Goal: Task Accomplishment & Management: Use online tool/utility

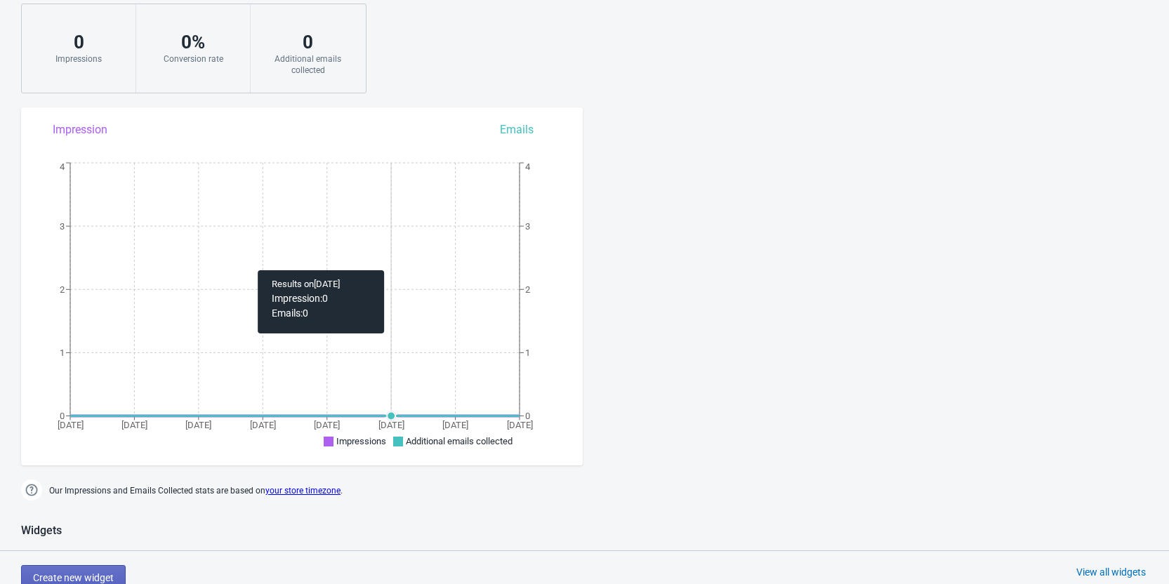
scroll to position [211, 0]
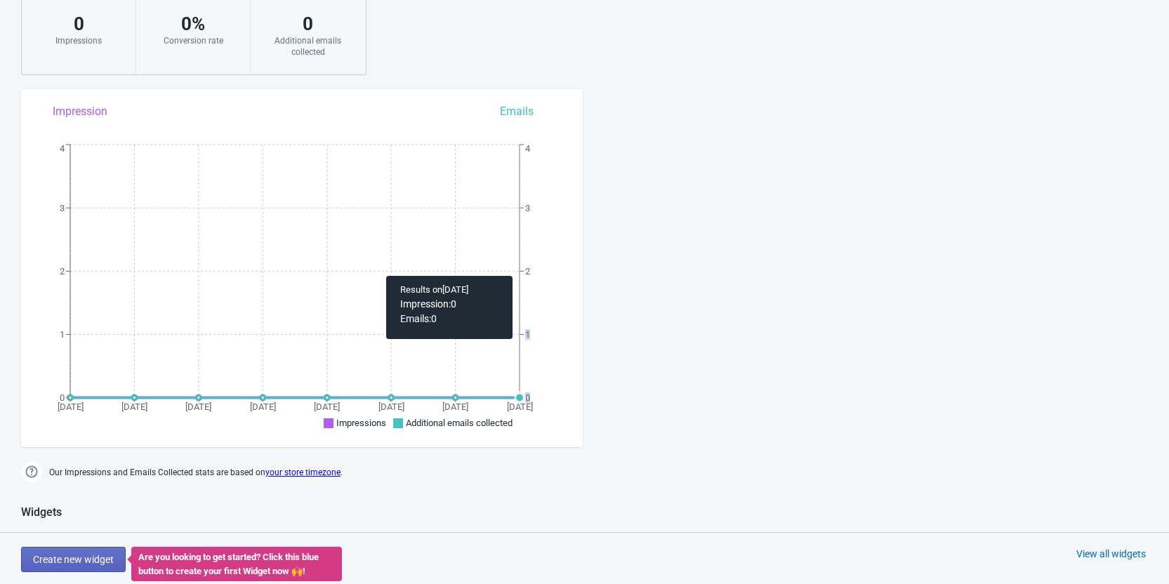
drag, startPoint x: 523, startPoint y: 397, endPoint x: 520, endPoint y: 231, distance: 166.4
click at [519, 240] on icon "[DATE] [DATE] [DATE] [DATE] [DATE] [DATE] Oct [DATE] 0 1 2 3 4 0 1 2 3 4" at bounding box center [302, 288] width 562 height 295
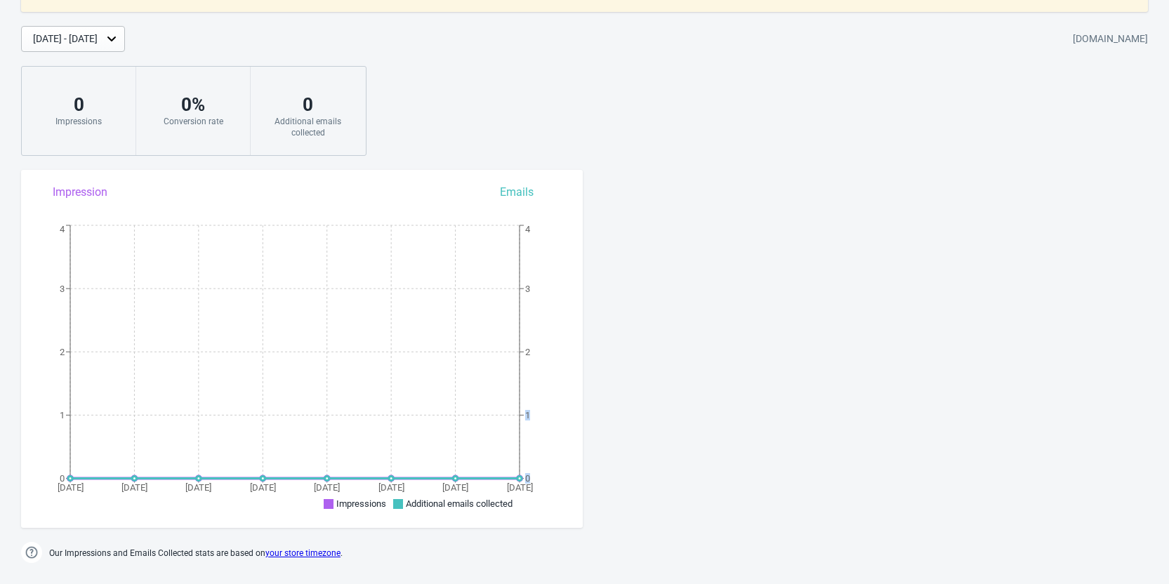
scroll to position [70, 0]
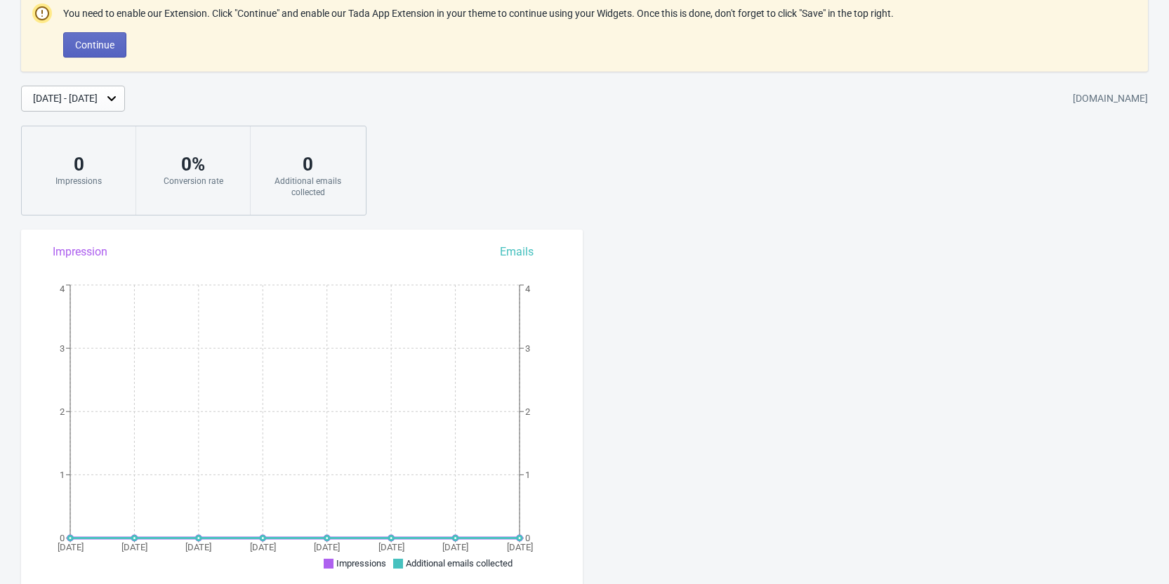
click at [524, 245] on div "Oct 3 Oct 4 Oct 5 Oct 6 Oct 7 Oct 8 Oct 9 Oct 10 0 1 2 3 4 0 1 2 3 4 Impression…" at bounding box center [302, 391] width 562 height 295
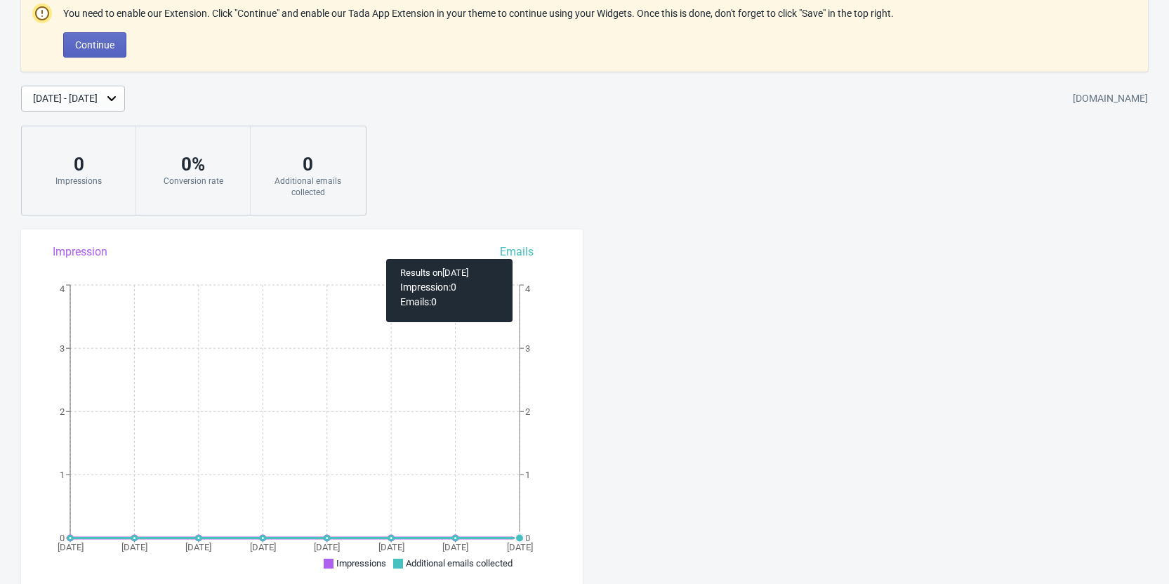
click at [515, 253] on div "Oct 3 Oct 4 Oct 5 Oct 6 Oct 7 Oct 8 Oct 9 Oct 10 0 1 2 3 4 0 1 2 3 4 Impression…" at bounding box center [302, 391] width 562 height 295
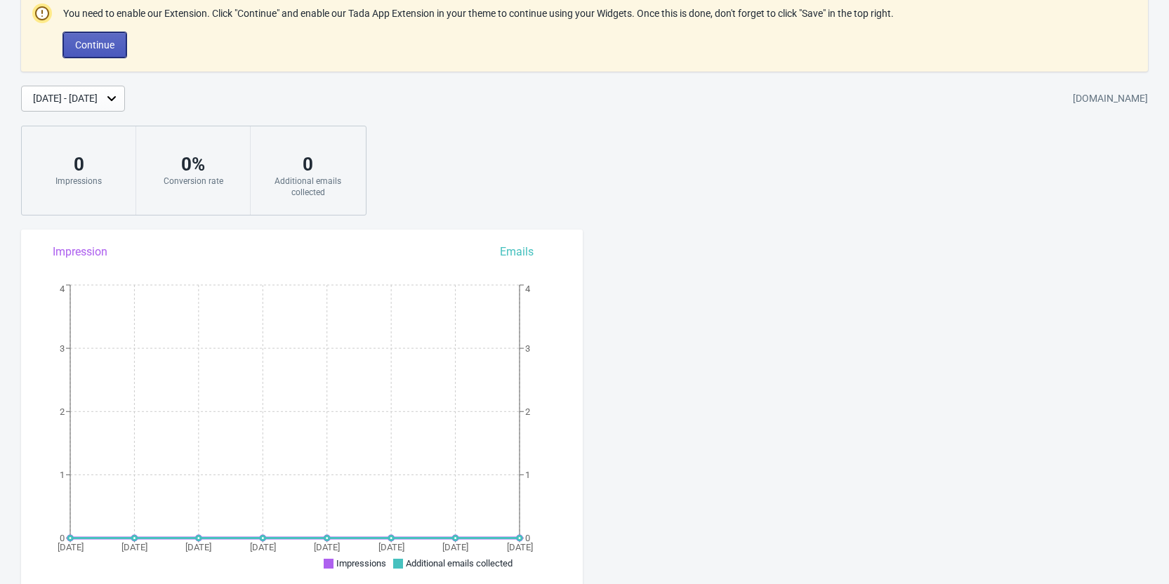
click at [92, 38] on button "Continue" at bounding box center [94, 44] width 63 height 25
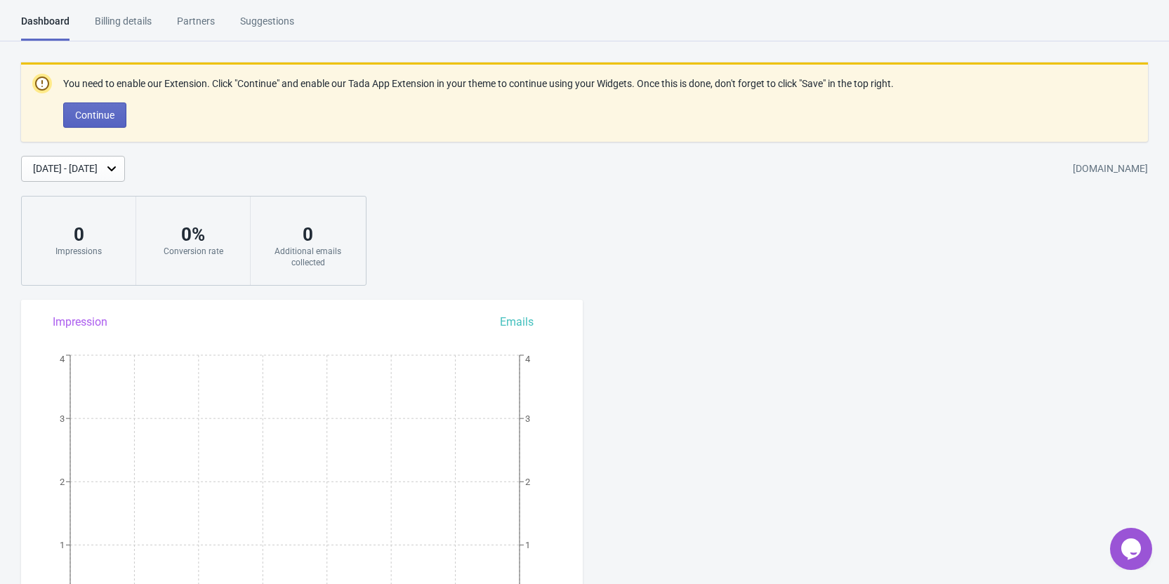
click at [98, 172] on div "[DATE] - [DATE]" at bounding box center [65, 168] width 65 height 15
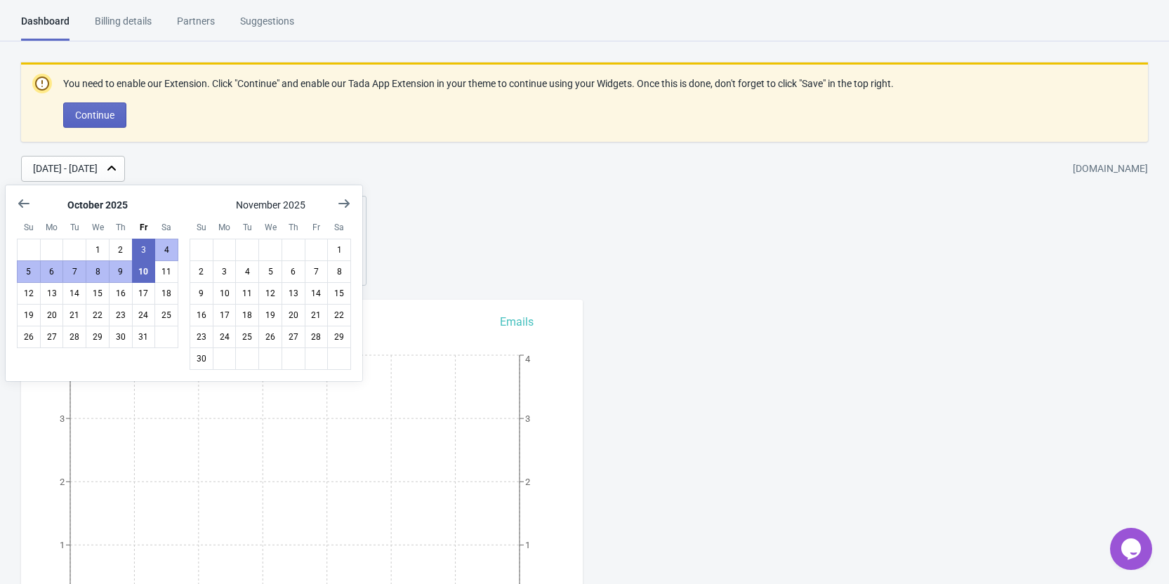
click at [498, 203] on div "You need to enable our Extension. Click "Continue" and enable our Tada App Exte…" at bounding box center [584, 173] width 1169 height 223
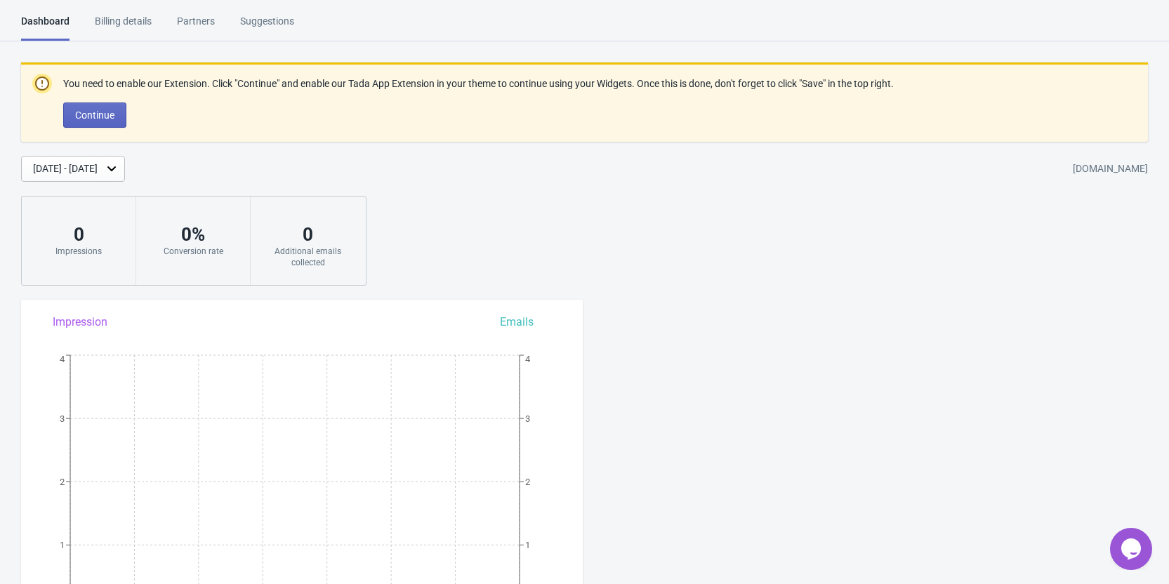
click at [140, 23] on div "Billing details" at bounding box center [123, 26] width 57 height 25
click at [122, 24] on div "Billing details" at bounding box center [123, 26] width 57 height 25
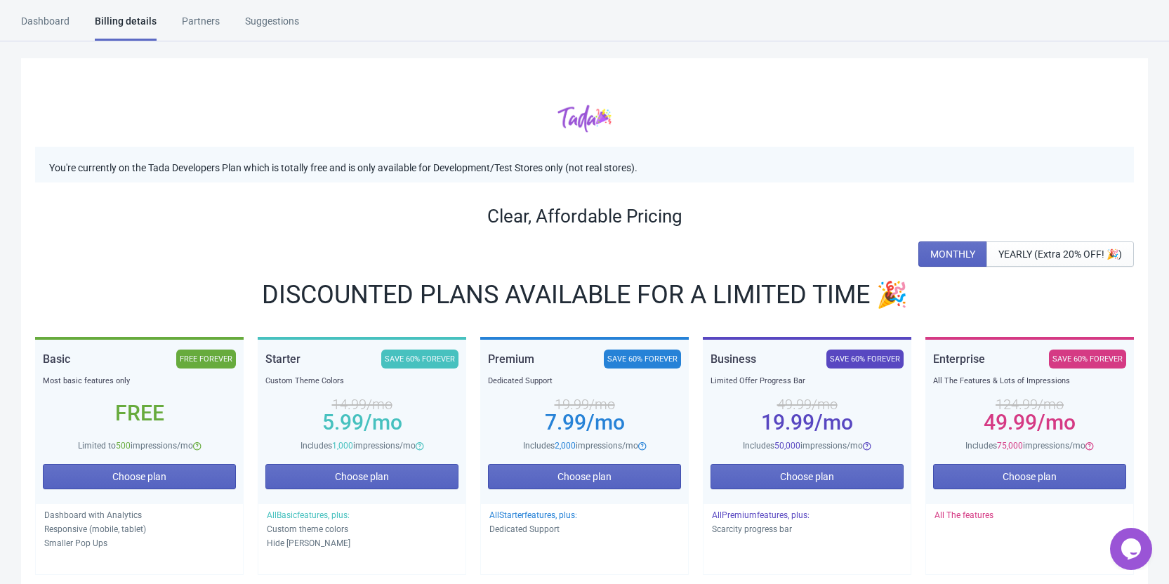
click at [119, 20] on div "Billing details" at bounding box center [126, 27] width 62 height 27
click at [115, 18] on div "Billing details" at bounding box center [126, 27] width 62 height 27
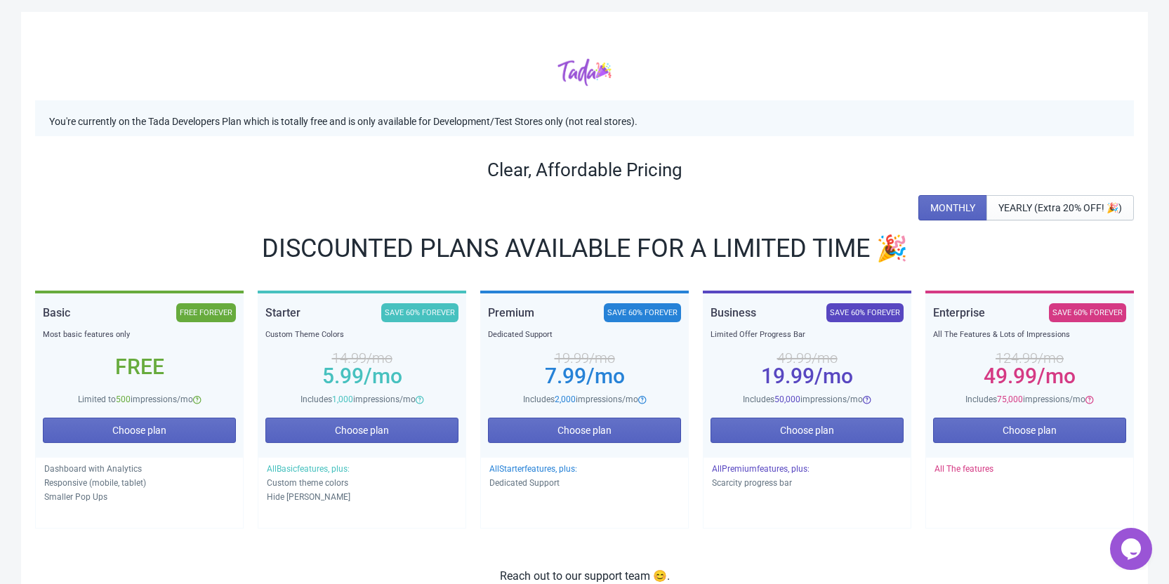
scroll to position [70, 0]
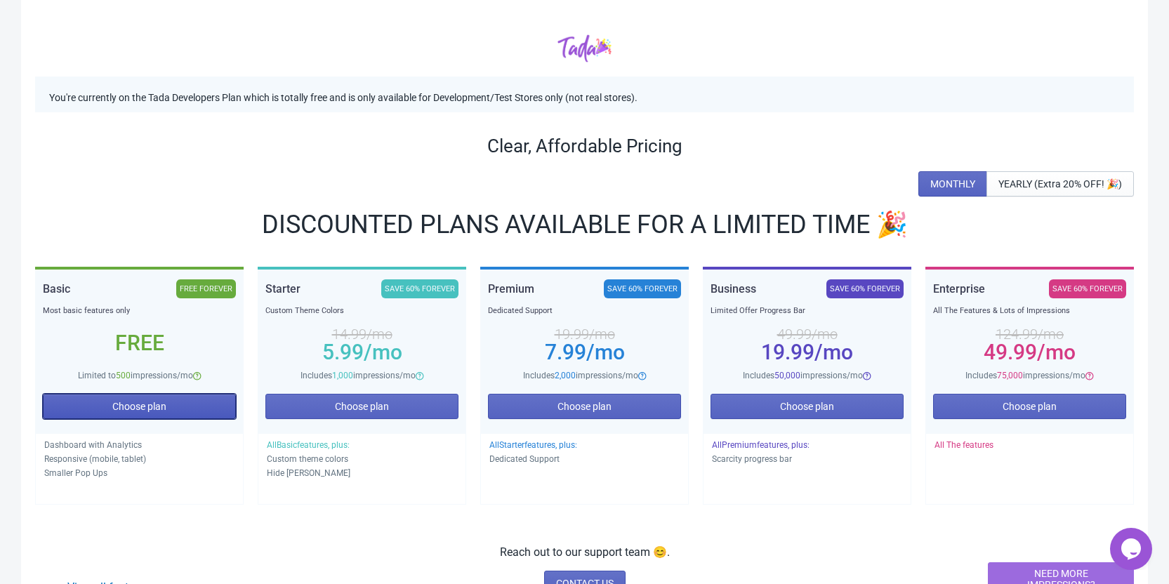
click at [134, 410] on span "Choose plan" at bounding box center [139, 406] width 54 height 11
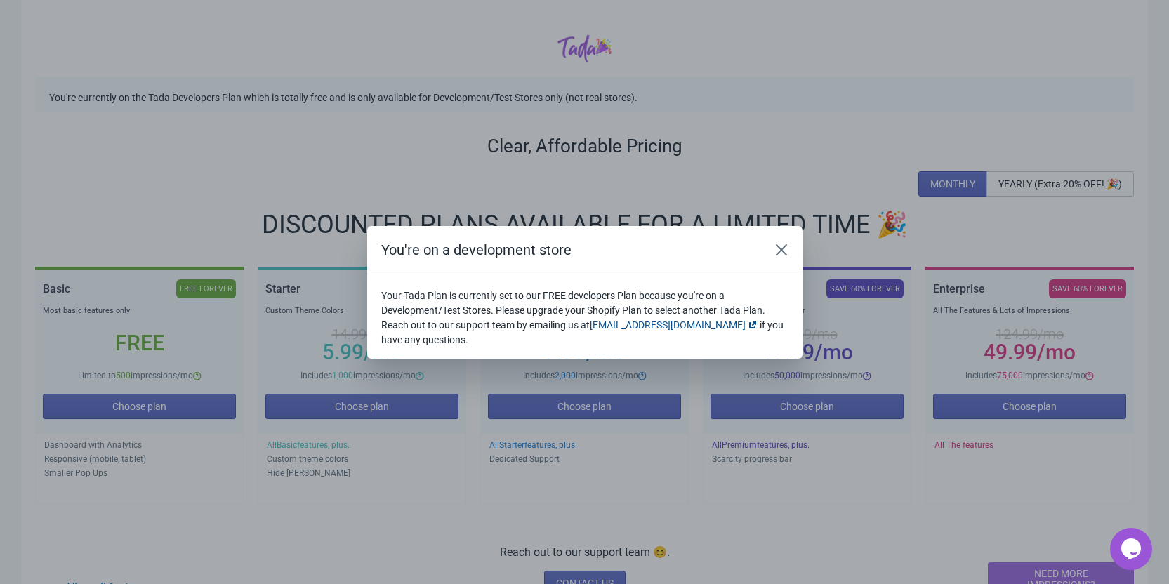
click at [635, 325] on link "[EMAIL_ADDRESS][DOMAIN_NAME]" at bounding box center [675, 324] width 170 height 11
click at [739, 120] on div "You're on a development store Your Tada Plan is currently set to our FREE devel…" at bounding box center [584, 292] width 1169 height 584
click at [777, 251] on icon "Close" at bounding box center [781, 250] width 14 height 14
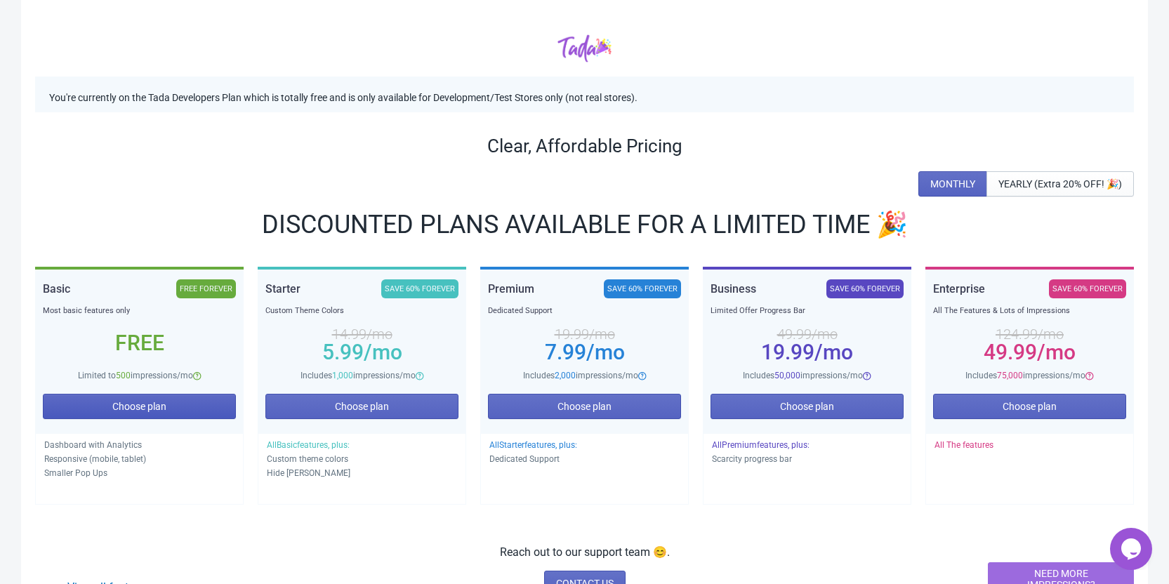
click at [185, 407] on button "Choose plan" at bounding box center [139, 406] width 193 height 25
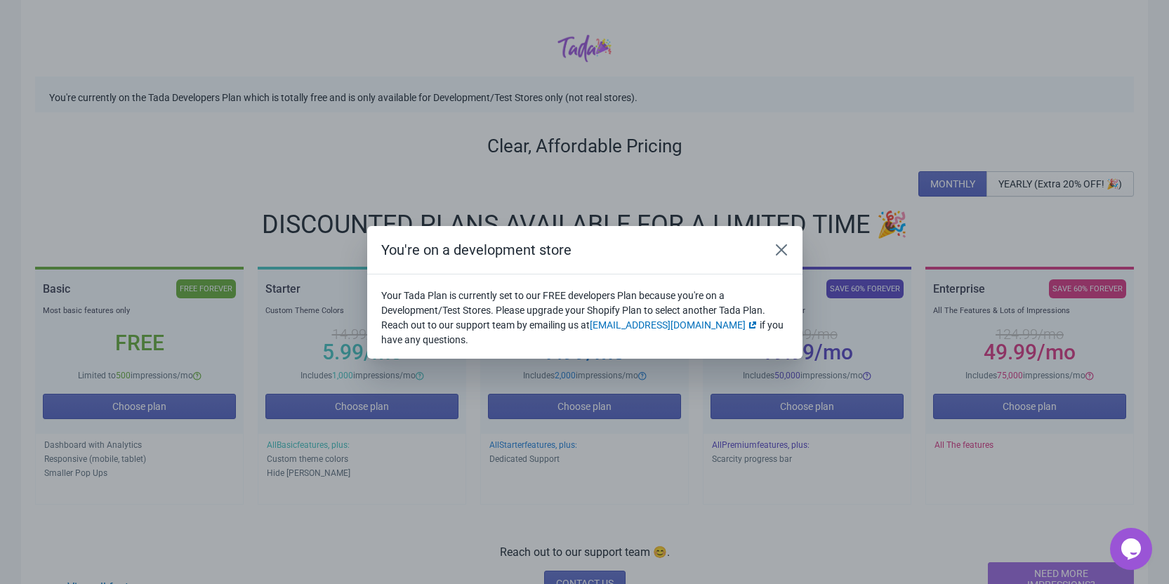
click at [719, 324] on p "Your Tada Plan is currently set to our FREE developers Plan because you're on a…" at bounding box center [584, 318] width 407 height 59
drag, startPoint x: 719, startPoint y: 324, endPoint x: 611, endPoint y: 323, distance: 108.1
click at [717, 324] on p "Your Tada Plan is currently set to our FREE developers Plan because you're on a…" at bounding box center [584, 318] width 407 height 59
click at [650, 330] on link "[EMAIL_ADDRESS][DOMAIN_NAME]" at bounding box center [675, 324] width 170 height 11
click at [775, 260] on button "Close" at bounding box center [781, 249] width 25 height 25
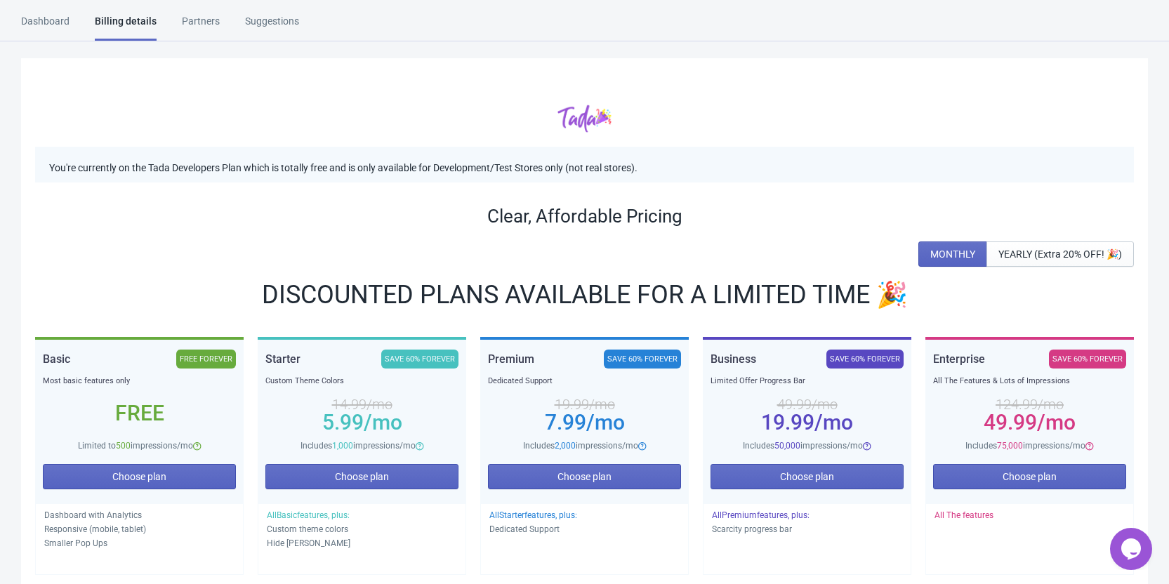
click at [184, 414] on div "Free" at bounding box center [139, 413] width 193 height 11
click at [36, 15] on div "Dashboard" at bounding box center [45, 26] width 48 height 25
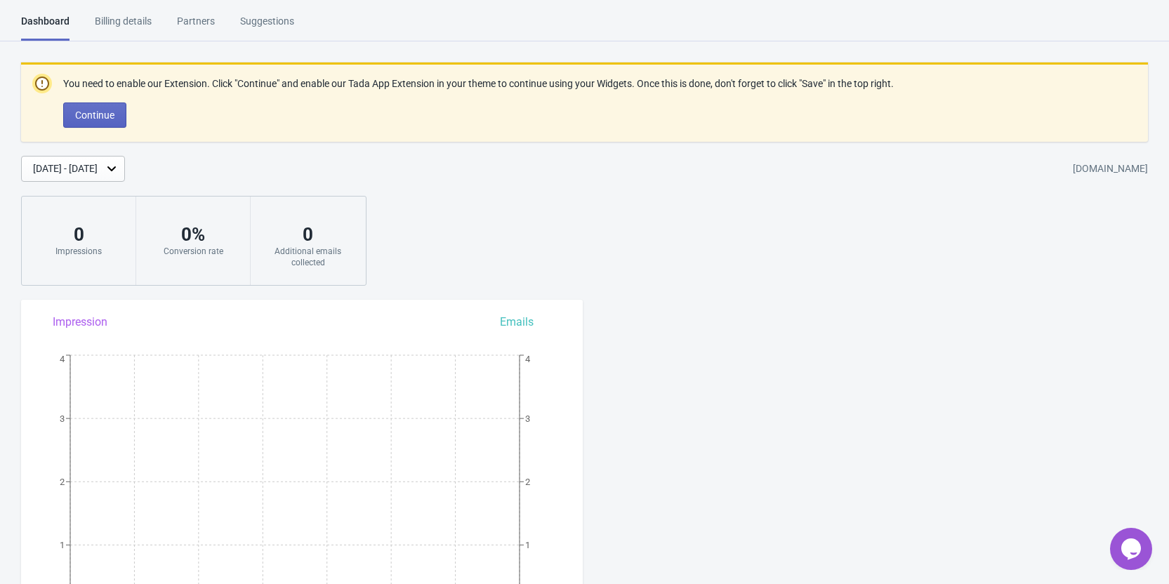
scroll to position [211, 0]
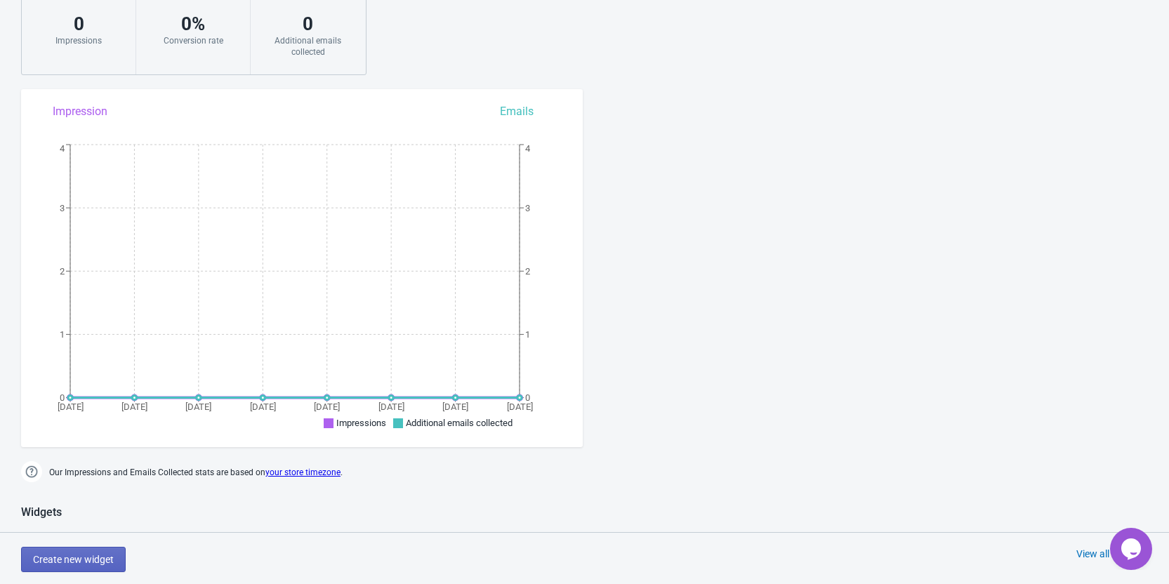
drag, startPoint x: 524, startPoint y: 392, endPoint x: 522, endPoint y: 369, distance: 22.6
click at [522, 370] on icon "[DATE] [DATE] [DATE] [DATE] [DATE] [DATE] Oct [DATE] 0 1 2 3 4 0 1 2 3 4" at bounding box center [302, 288] width 562 height 295
drag, startPoint x: 512, startPoint y: 395, endPoint x: 524, endPoint y: 332, distance: 63.6
click at [524, 332] on icon "[DATE] [DATE] [DATE] [DATE] [DATE] [DATE] Oct [DATE] 0 1 2 3 4 0 1 2 3 4" at bounding box center [302, 288] width 562 height 295
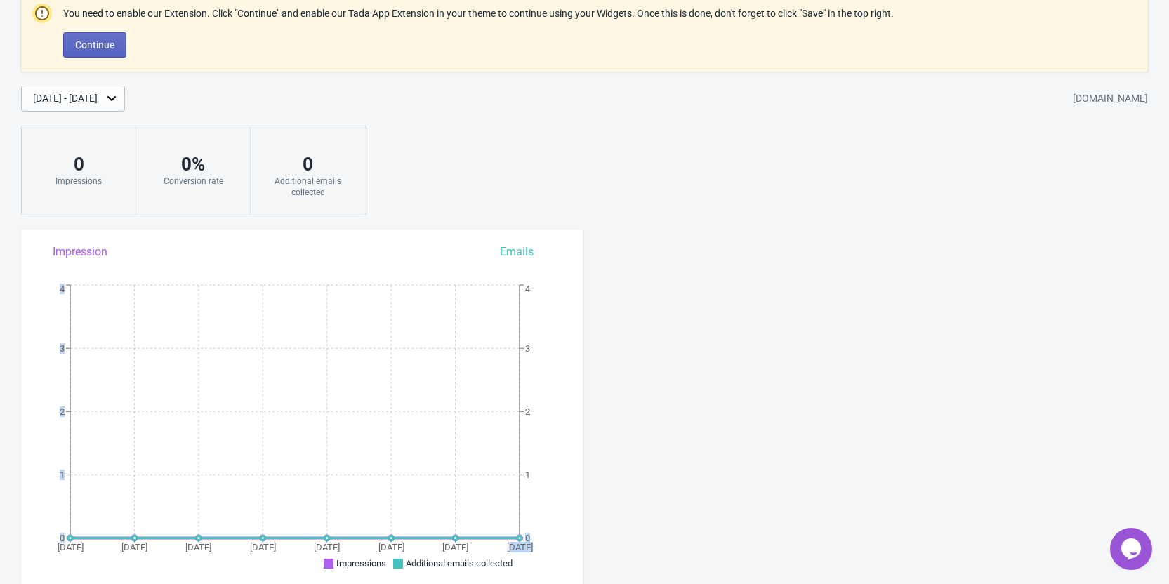
scroll to position [0, 0]
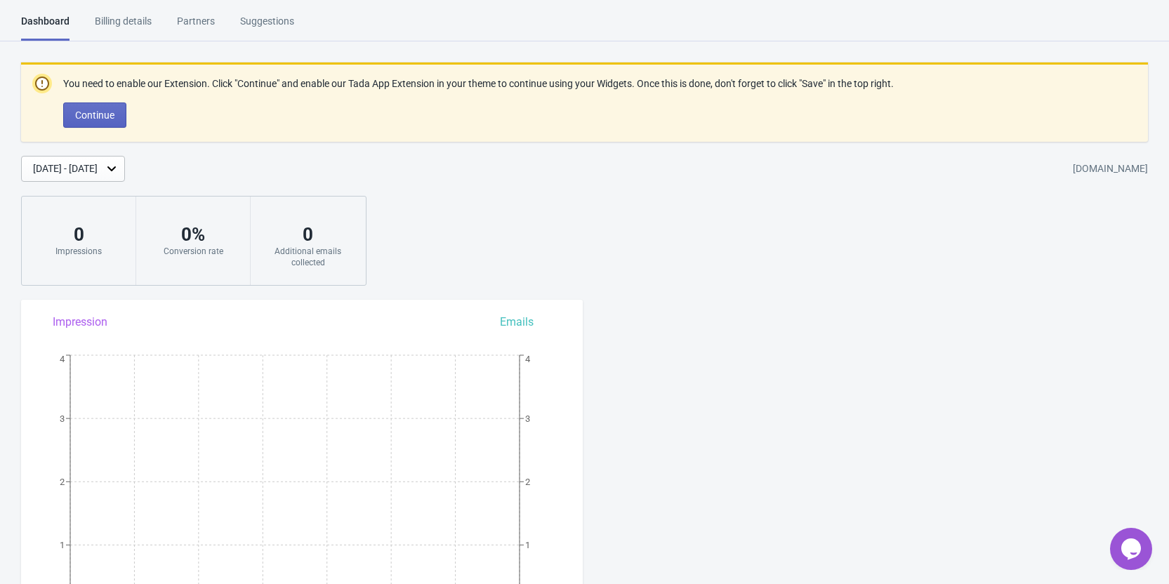
click at [205, 20] on div "Partners" at bounding box center [196, 26] width 38 height 25
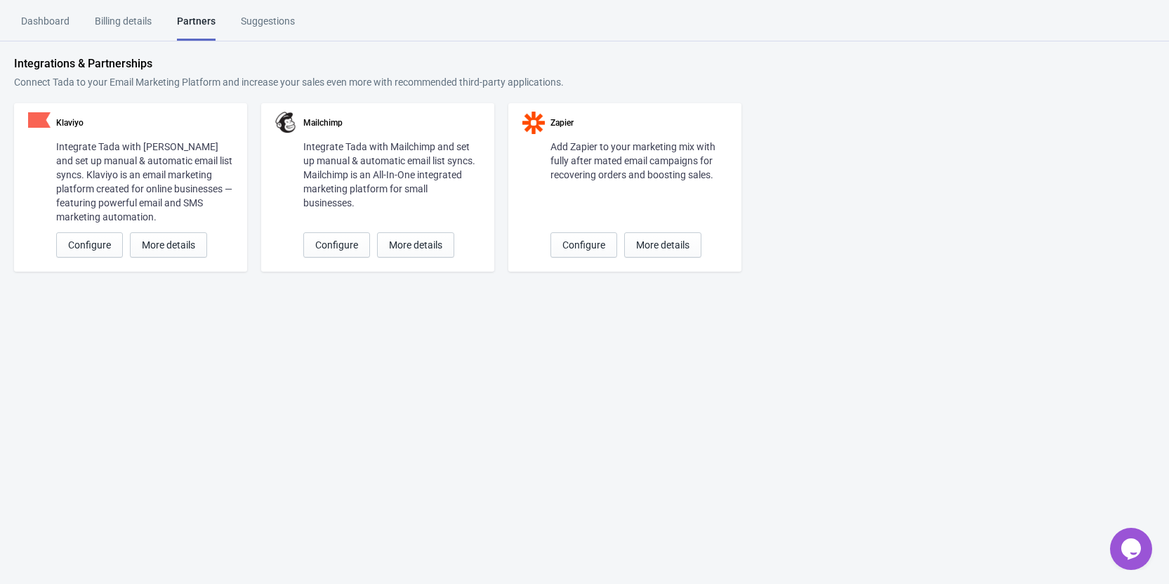
click at [192, 16] on div "Partners" at bounding box center [196, 27] width 39 height 27
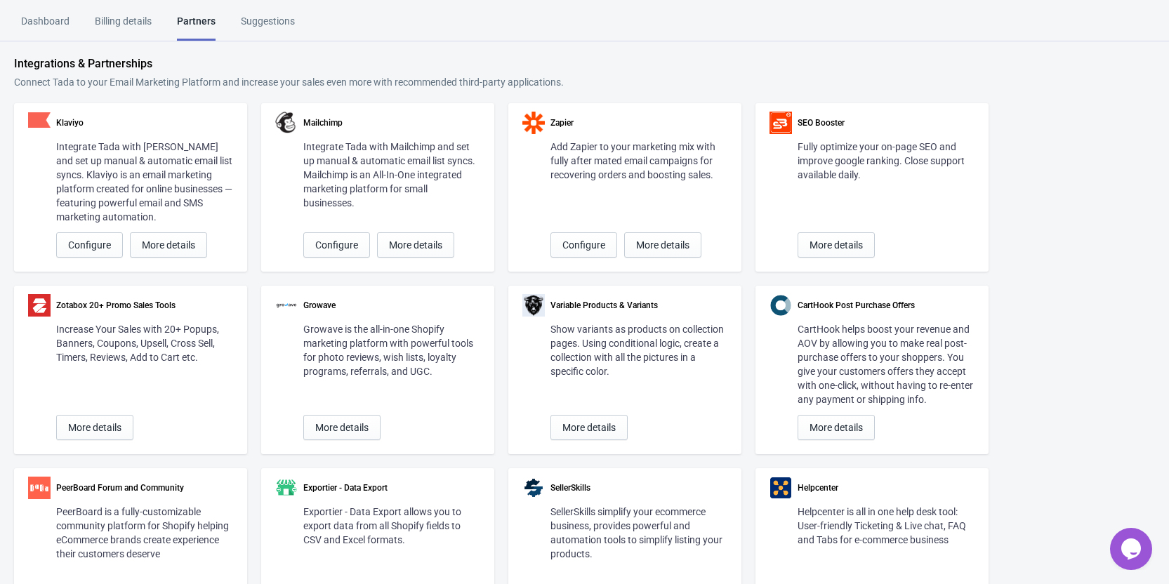
click at [293, 18] on div "Suggestions" at bounding box center [268, 26] width 54 height 25
click at [145, 23] on div "Billing details" at bounding box center [123, 26] width 57 height 25
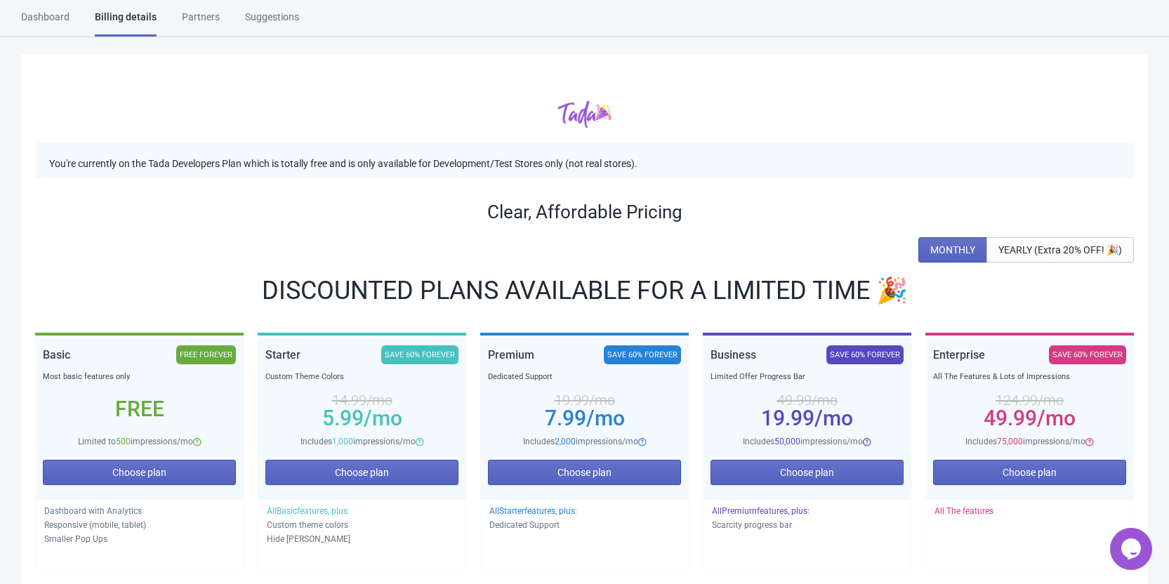
scroll to position [70, 0]
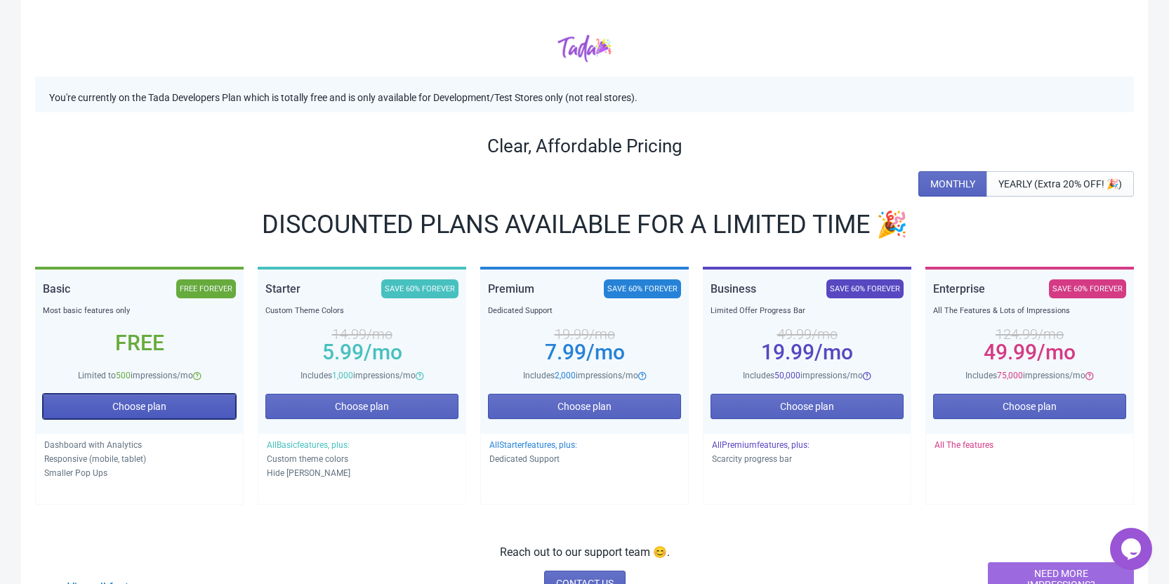
click at [147, 403] on span "Choose plan" at bounding box center [139, 406] width 54 height 11
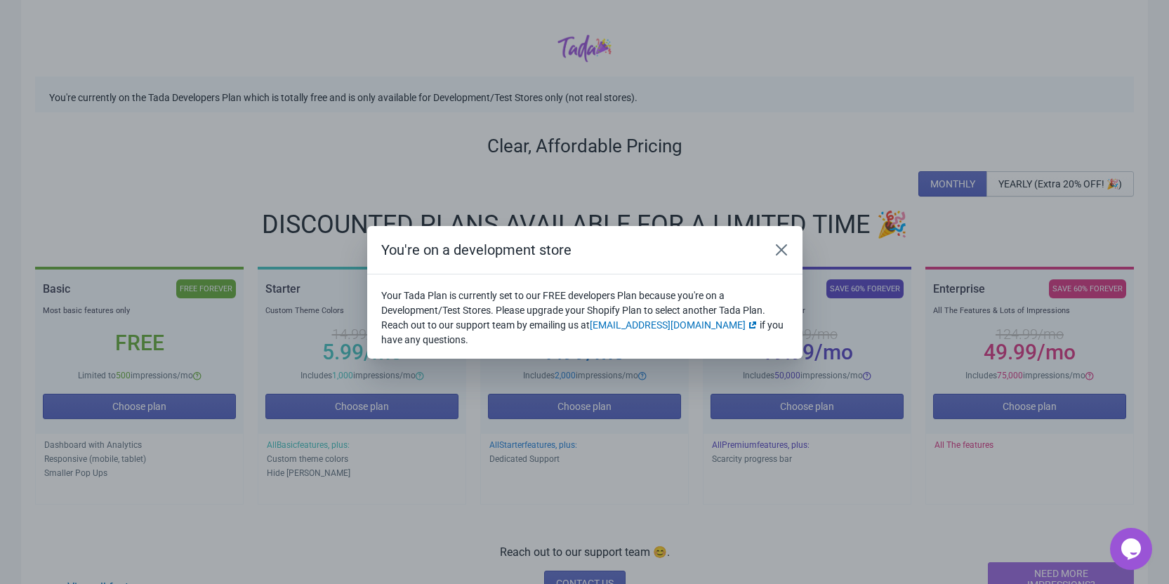
click at [408, 310] on p "Your Tada Plan is currently set to our FREE developers Plan because you're on a…" at bounding box center [584, 318] width 407 height 59
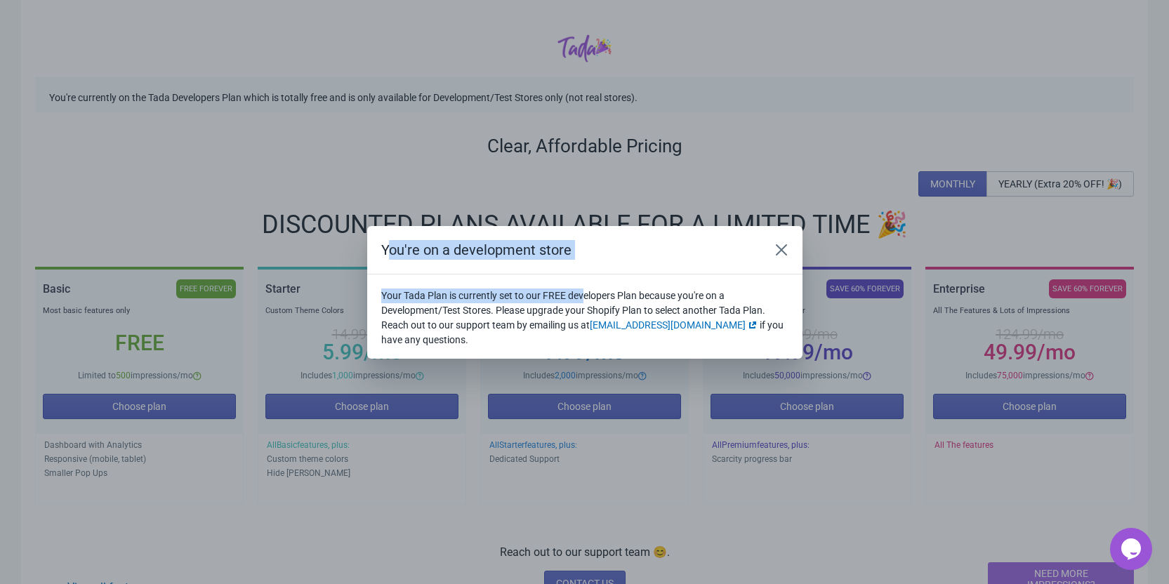
drag, startPoint x: 390, startPoint y: 258, endPoint x: 604, endPoint y: 304, distance: 219.8
click at [587, 294] on div "You're on a development store Your Tada Plan is currently set to our FREE devel…" at bounding box center [584, 292] width 435 height 133
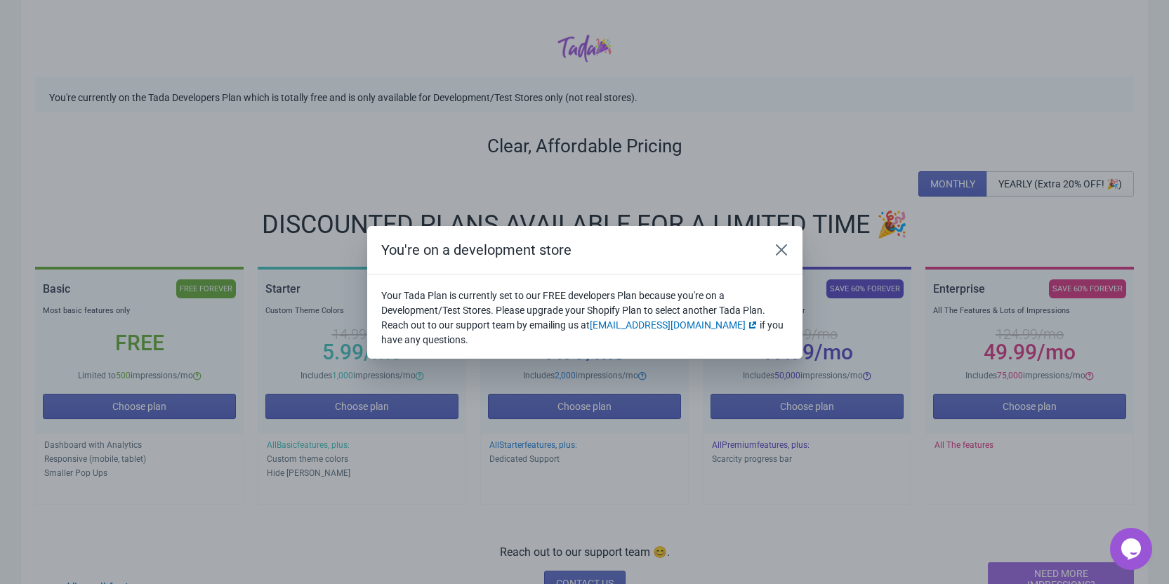
click at [722, 329] on p "Your Tada Plan is currently set to our FREE developers Plan because you're on a…" at bounding box center [584, 318] width 407 height 59
click at [788, 247] on icon "Close" at bounding box center [781, 250] width 14 height 14
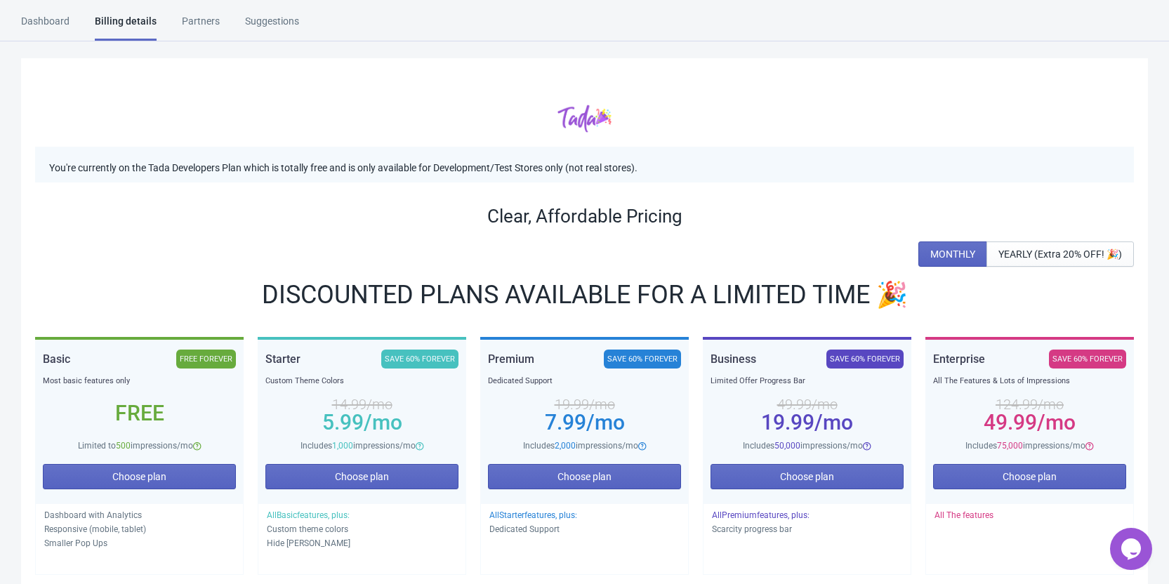
click at [62, 17] on div "Dashboard" at bounding box center [45, 26] width 48 height 25
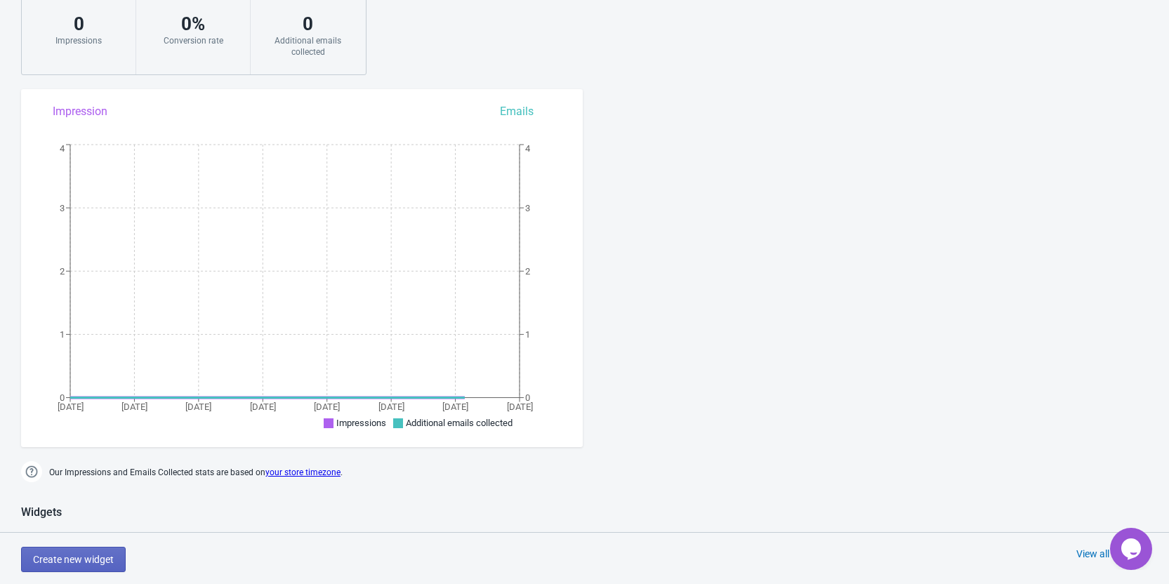
scroll to position [421, 0]
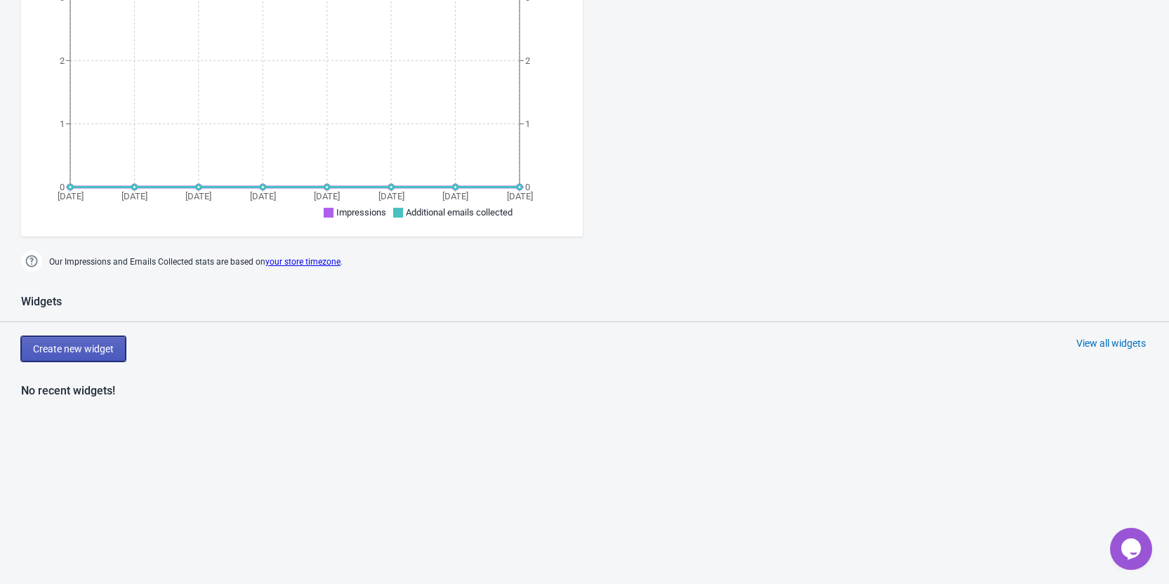
click at [110, 350] on span "Create new widget" at bounding box center [73, 348] width 81 height 11
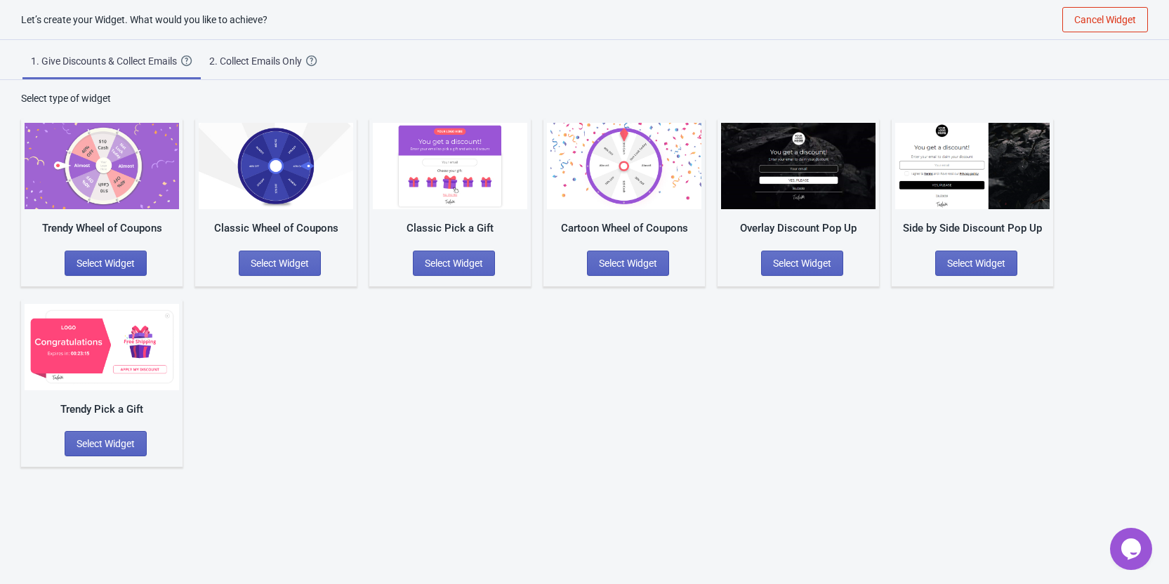
click at [97, 259] on span "Select Widget" at bounding box center [106, 263] width 58 height 11
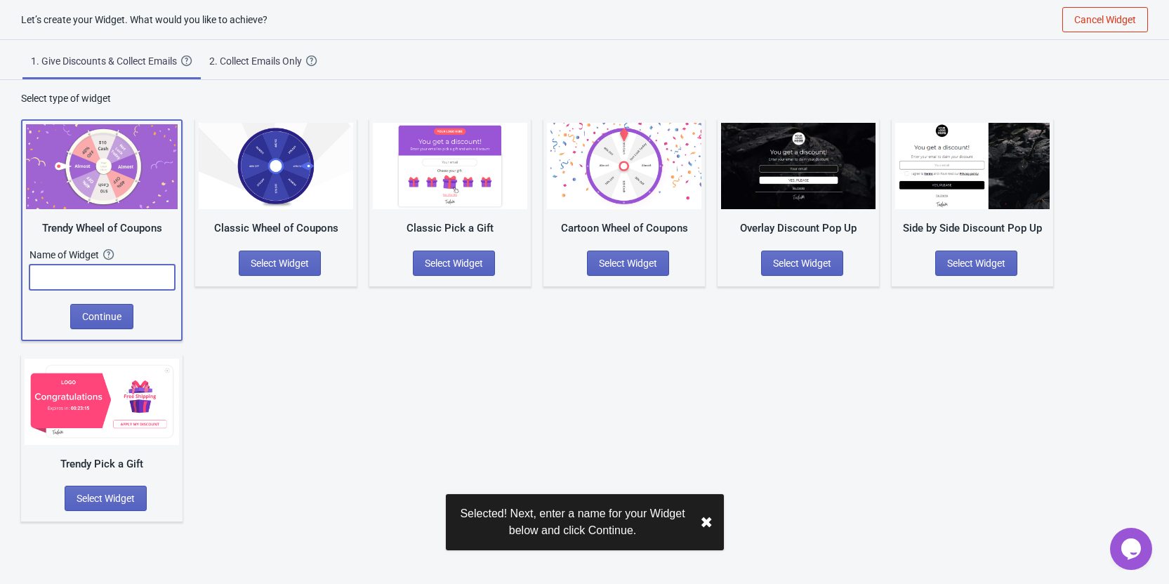
click at [99, 267] on input "text" at bounding box center [101, 277] width 145 height 25
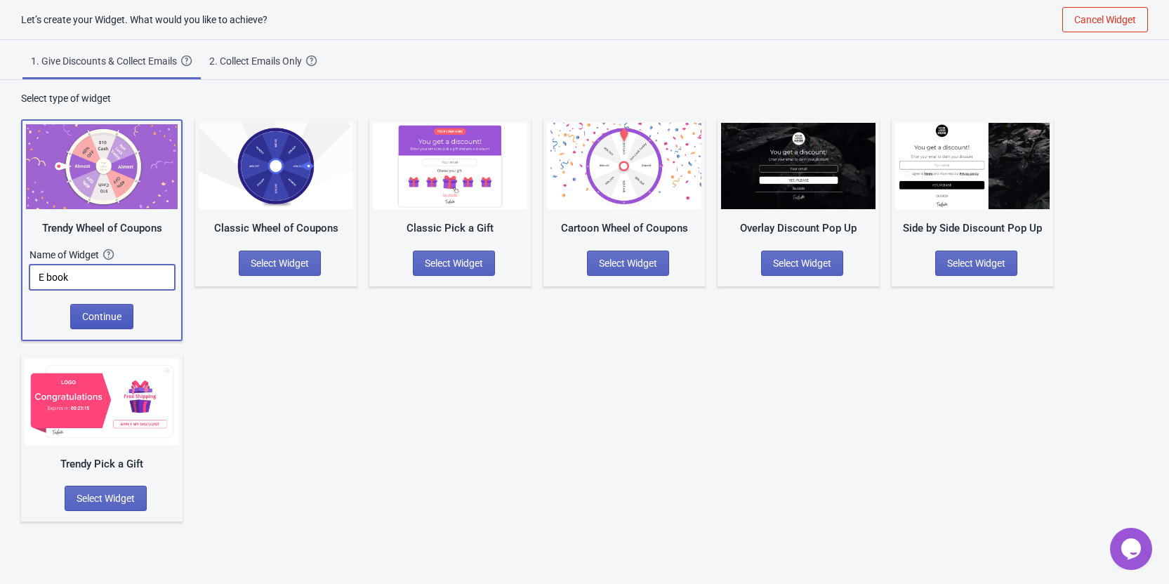
type input "E book"
click at [97, 314] on span "Continue" at bounding box center [101, 316] width 39 height 11
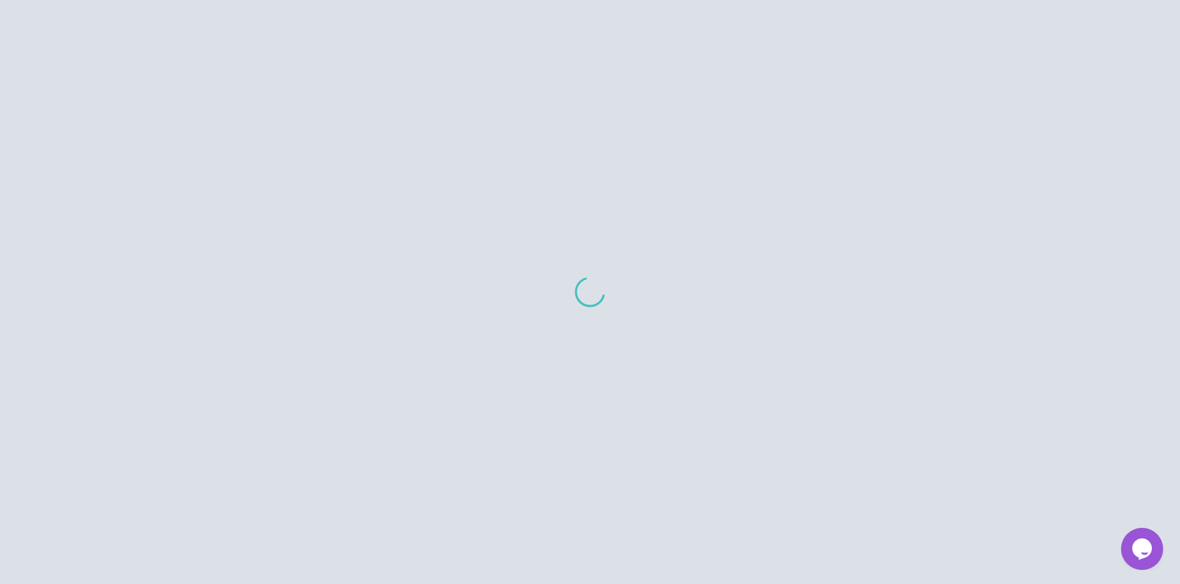
click at [89, 280] on div at bounding box center [590, 292] width 1180 height 584
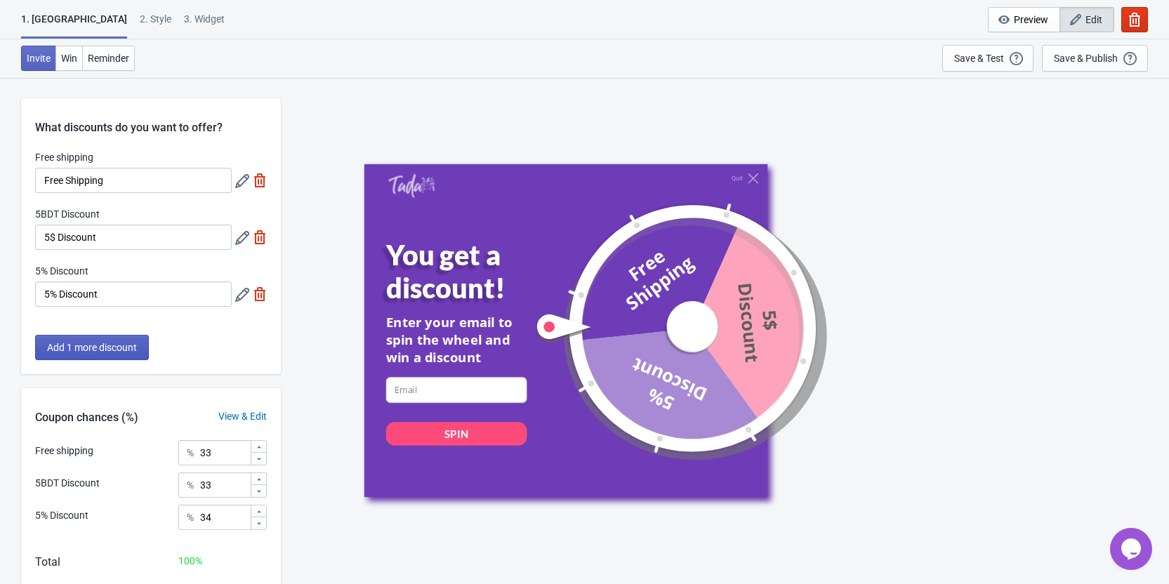
click at [133, 357] on button "Add 1 more discount" at bounding box center [92, 347] width 114 height 25
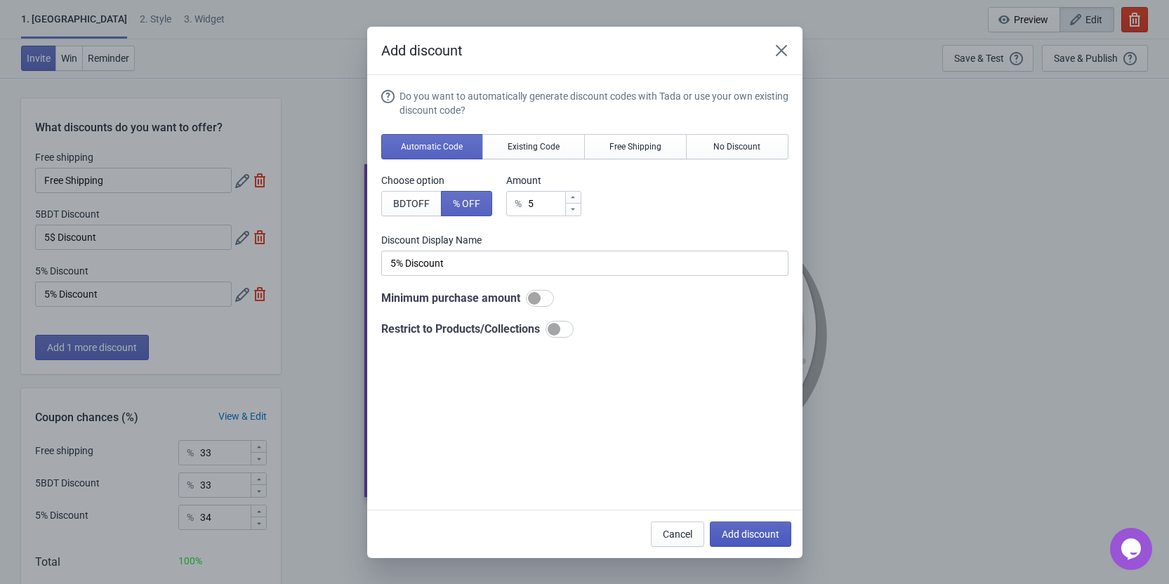
click at [759, 534] on span "Add discount" at bounding box center [751, 534] width 58 height 11
type input "25"
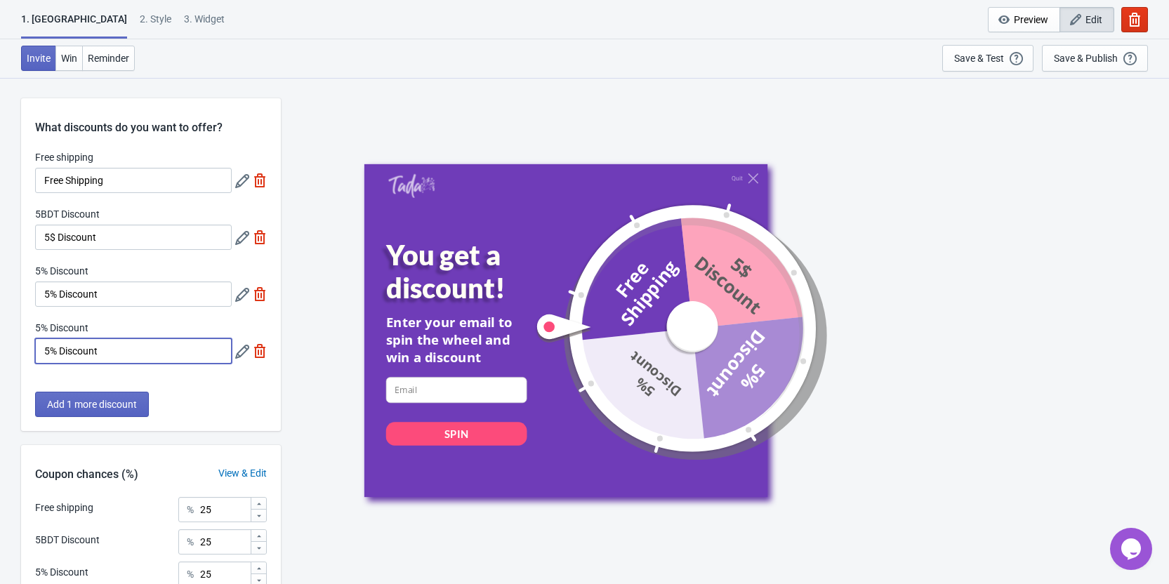
click at [182, 349] on input "5% Discount" at bounding box center [133, 350] width 197 height 25
drag, startPoint x: 168, startPoint y: 171, endPoint x: 164, endPoint y: 193, distance: 22.9
click at [169, 174] on input "Free Shipping" at bounding box center [133, 180] width 197 height 25
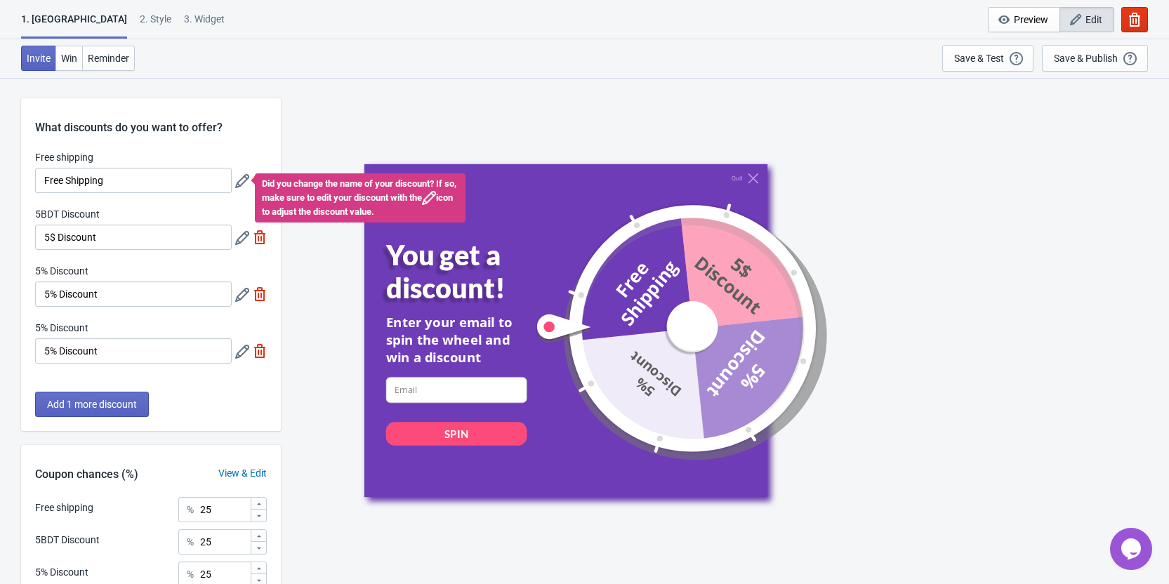
click at [159, 219] on div "5BDT Discount" at bounding box center [133, 216] width 197 height 18
click at [161, 293] on input "5% Discount" at bounding box center [133, 294] width 197 height 25
click at [132, 179] on input "Free Shipping" at bounding box center [133, 180] width 197 height 25
click at [145, 238] on input "5$ Discount" at bounding box center [133, 237] width 197 height 25
click at [53, 234] on input "5$ Discount" at bounding box center [133, 237] width 197 height 25
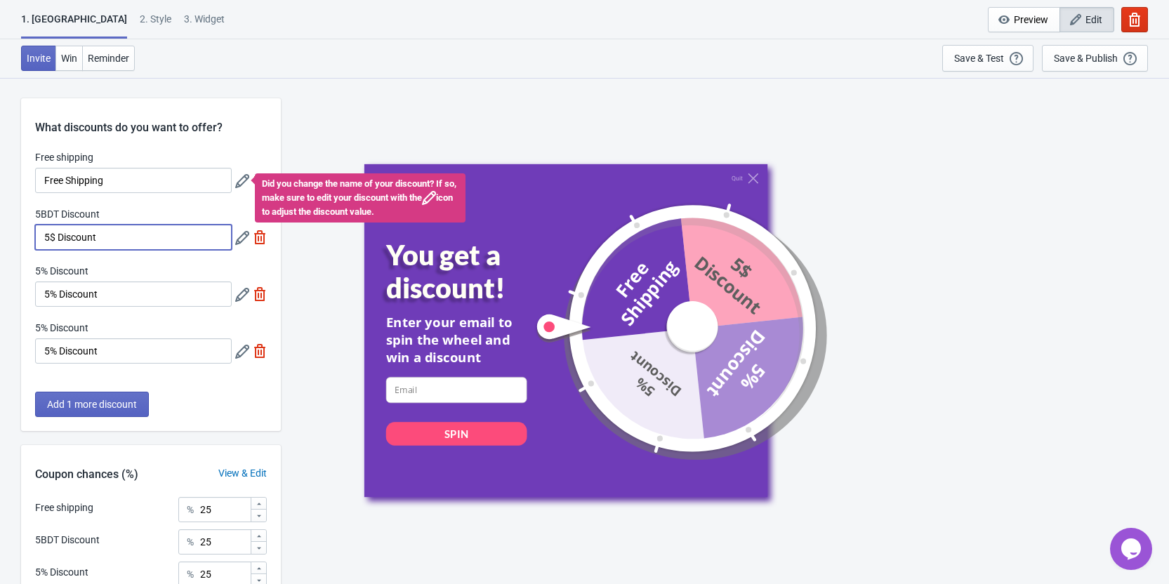
click at [49, 234] on input "5$ Discount" at bounding box center [133, 237] width 197 height 25
click at [109, 241] on input "7$ Discount" at bounding box center [133, 237] width 197 height 25
type input "7$ Discount"
click at [241, 242] on icon at bounding box center [242, 238] width 14 height 14
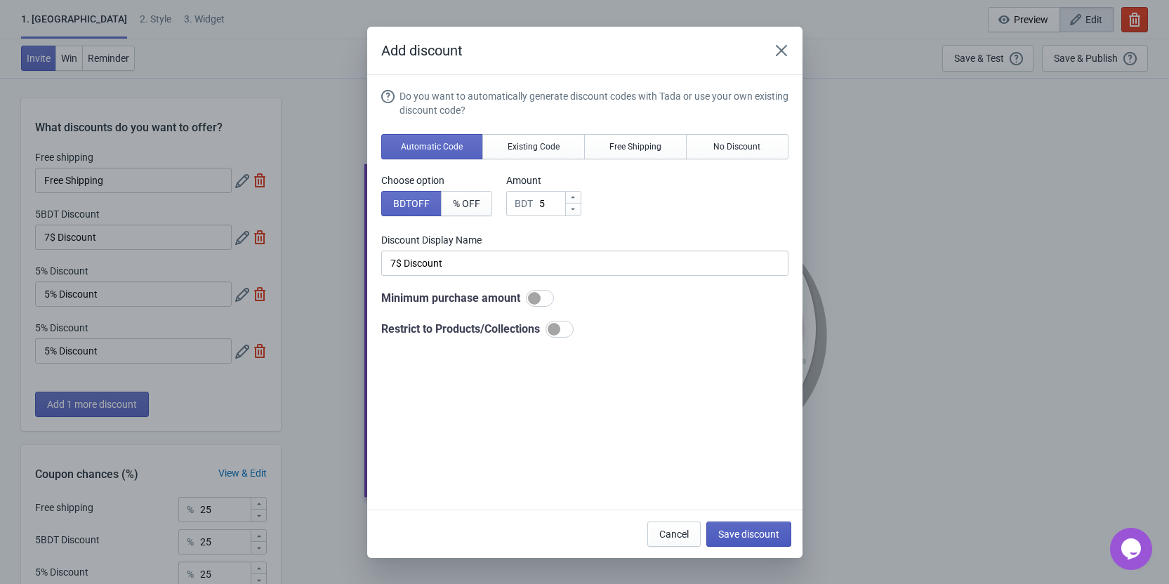
click at [750, 539] on span "Save discount" at bounding box center [748, 534] width 61 height 11
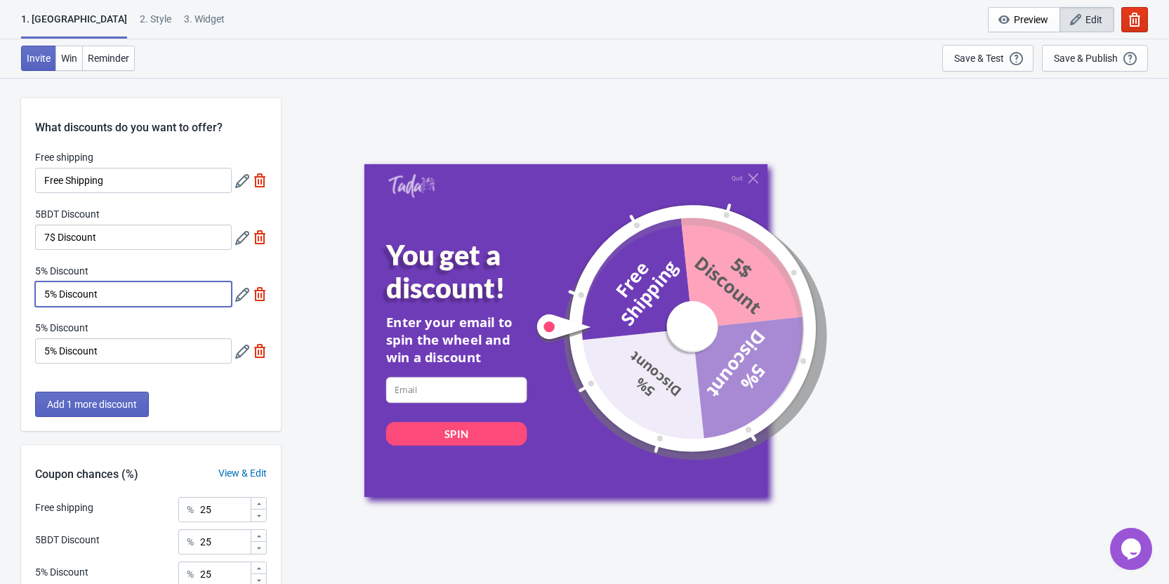
click at [128, 302] on input "5% Discount" at bounding box center [133, 294] width 197 height 25
click at [236, 300] on icon at bounding box center [242, 295] width 14 height 14
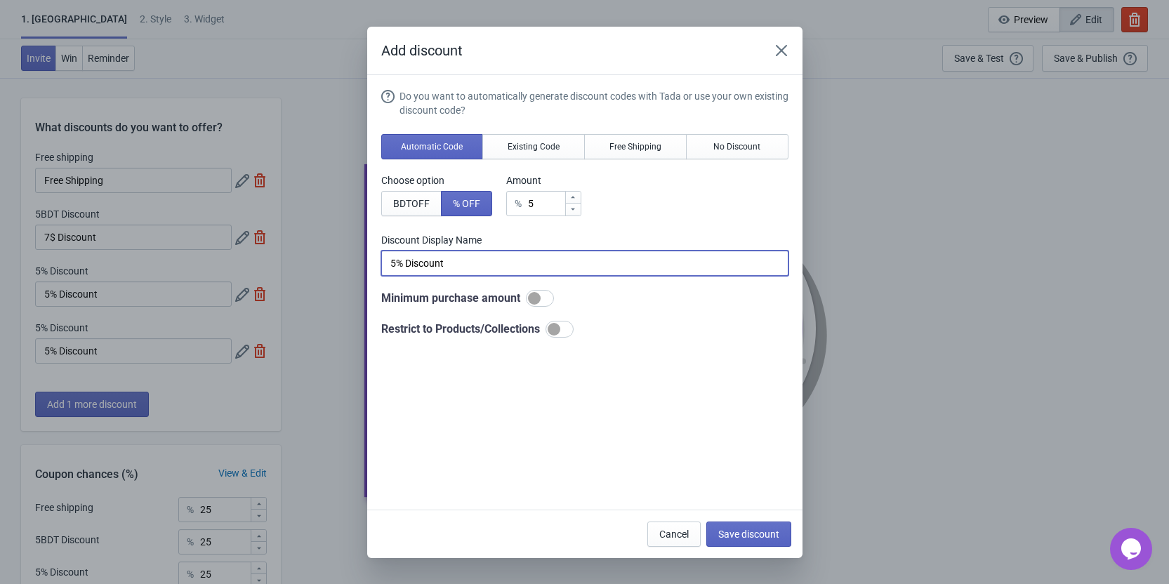
click at [398, 262] on input "5% Discount" at bounding box center [584, 263] width 407 height 25
click at [395, 261] on input "5% Discount" at bounding box center [584, 263] width 407 height 25
type input "10% Discount"
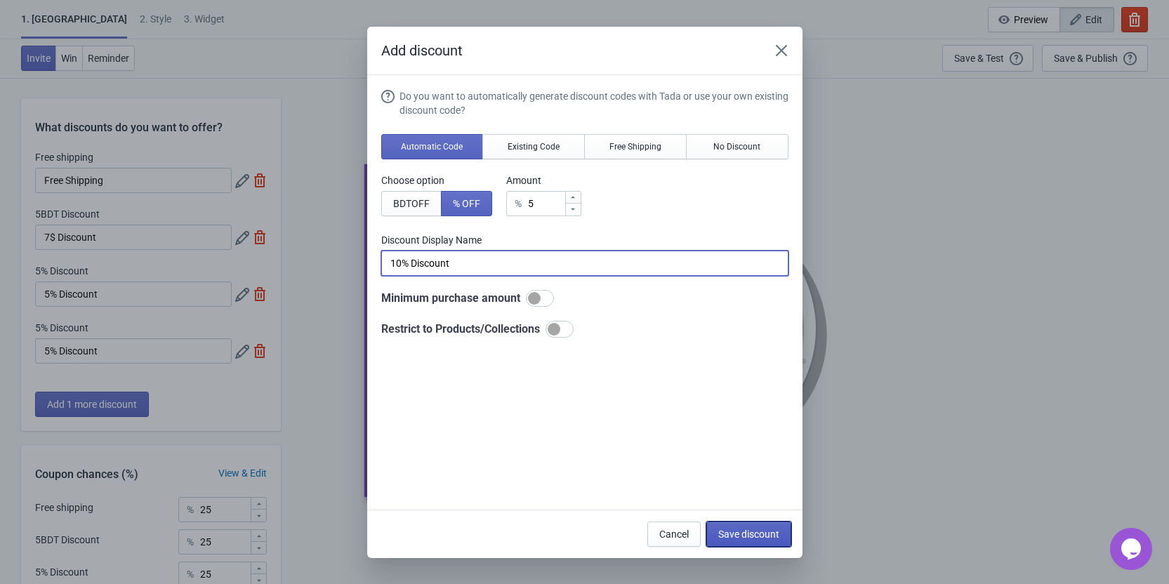
click at [736, 526] on button "Save discount" at bounding box center [748, 534] width 85 height 25
type input "10% Discount"
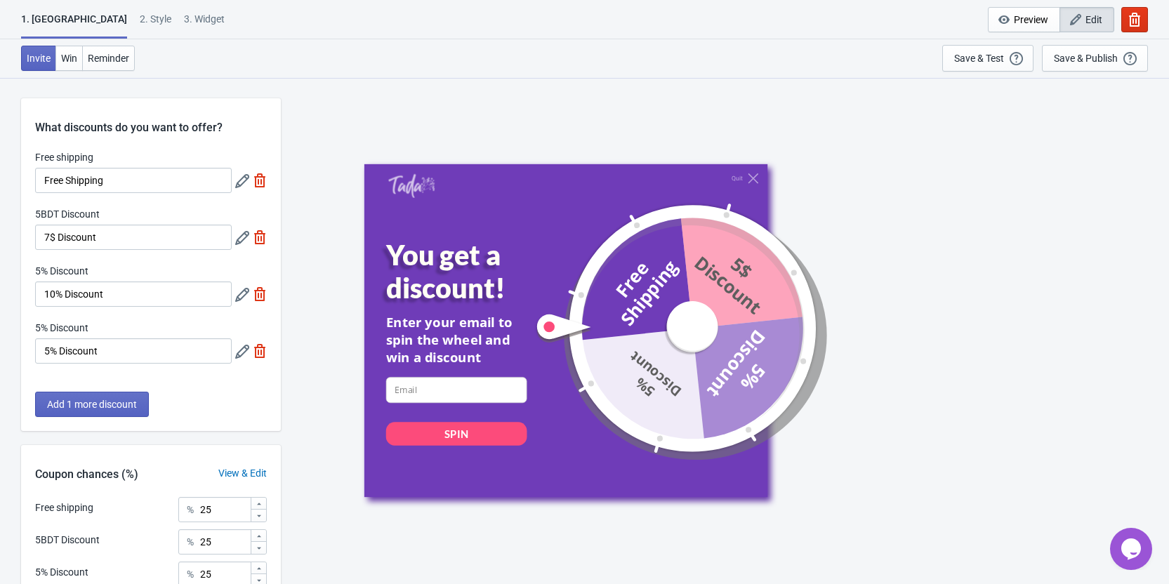
click at [241, 299] on icon at bounding box center [242, 295] width 14 height 14
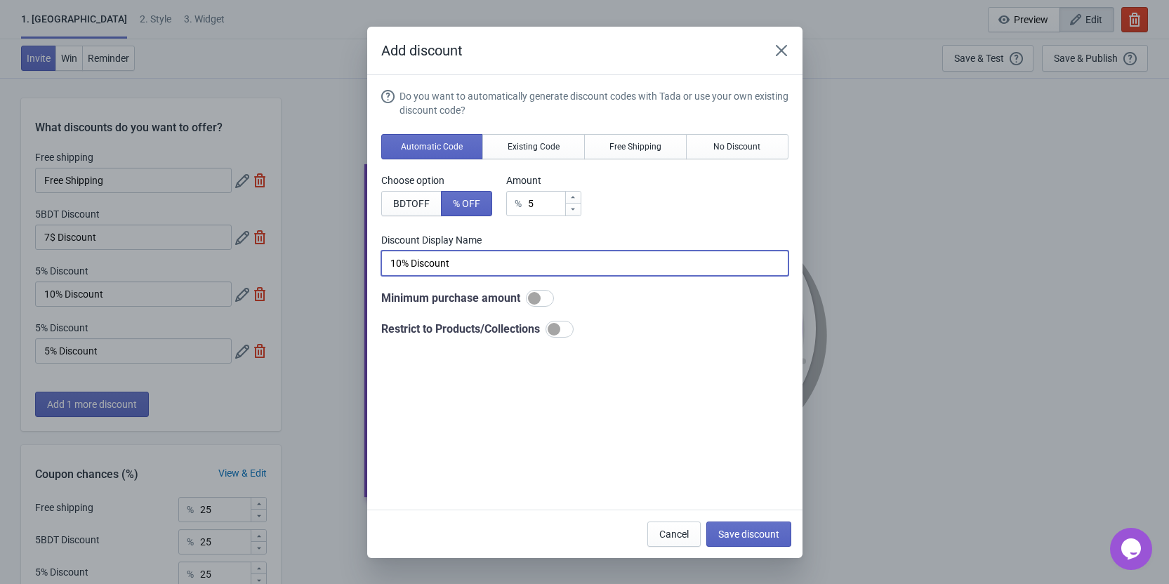
drag, startPoint x: 462, startPoint y: 263, endPoint x: 412, endPoint y: 267, distance: 50.1
click at [412, 267] on input "10% Discount" at bounding box center [584, 263] width 407 height 25
click at [473, 267] on input "10% Discount" at bounding box center [584, 263] width 407 height 25
type input "10% Discount Hot Book"
click at [743, 539] on span "Save discount" at bounding box center [748, 534] width 61 height 11
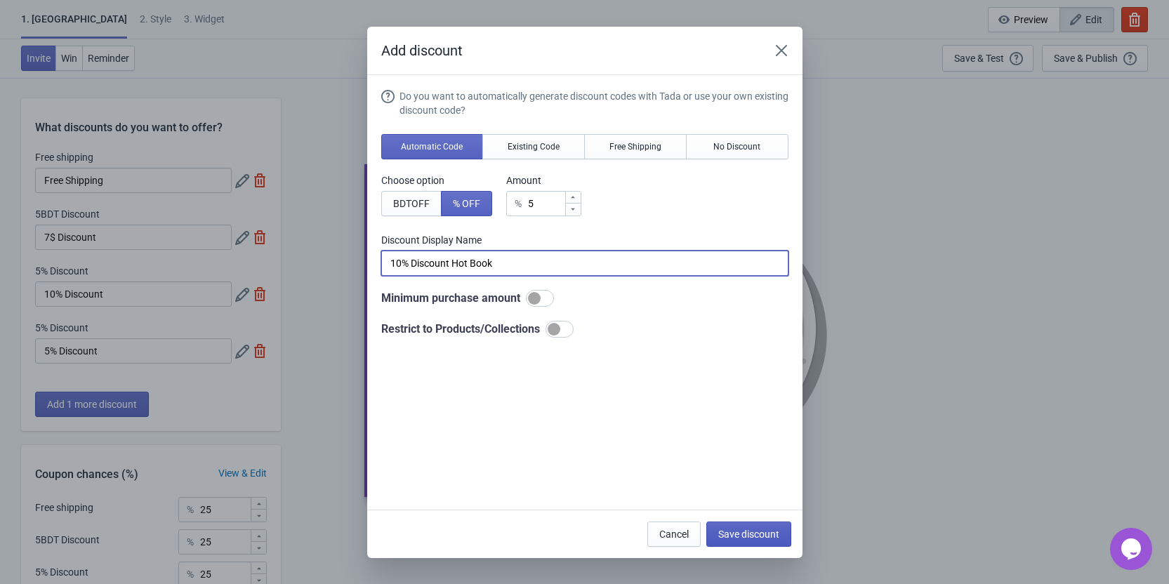
type input "10% Discount Hot Book"
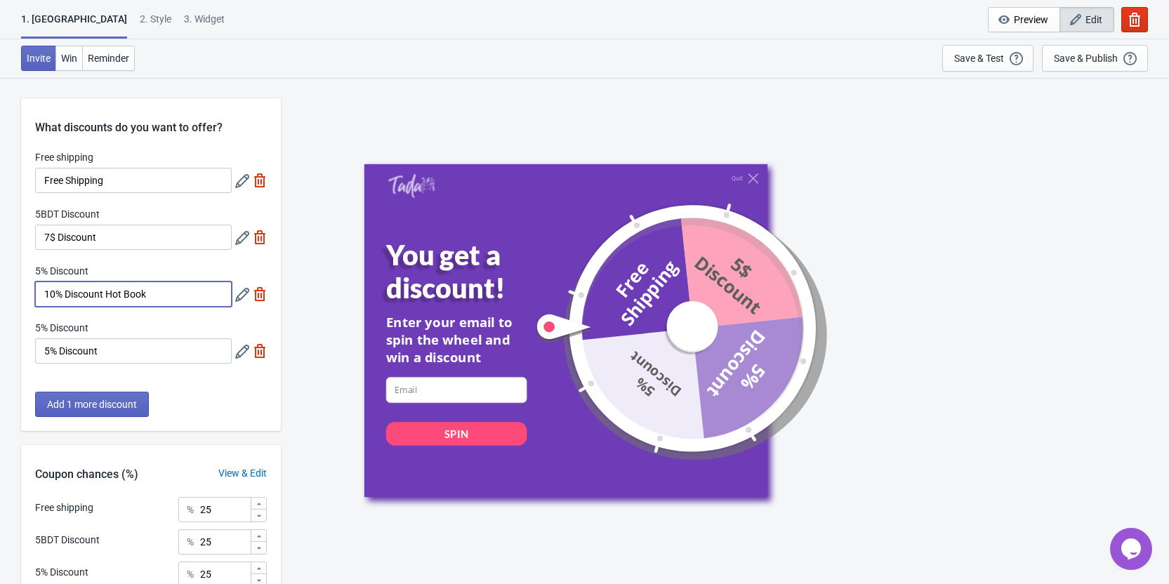
drag, startPoint x: 104, startPoint y: 294, endPoint x: 92, endPoint y: 301, distance: 13.8
click at [92, 301] on input "10% Discount Hot Book" at bounding box center [133, 294] width 197 height 25
click at [933, 399] on div "Quit You get a discount! Enter your email to spin the wheel and win a discount …" at bounding box center [725, 330] width 722 height 333
click at [246, 296] on icon at bounding box center [242, 295] width 14 height 14
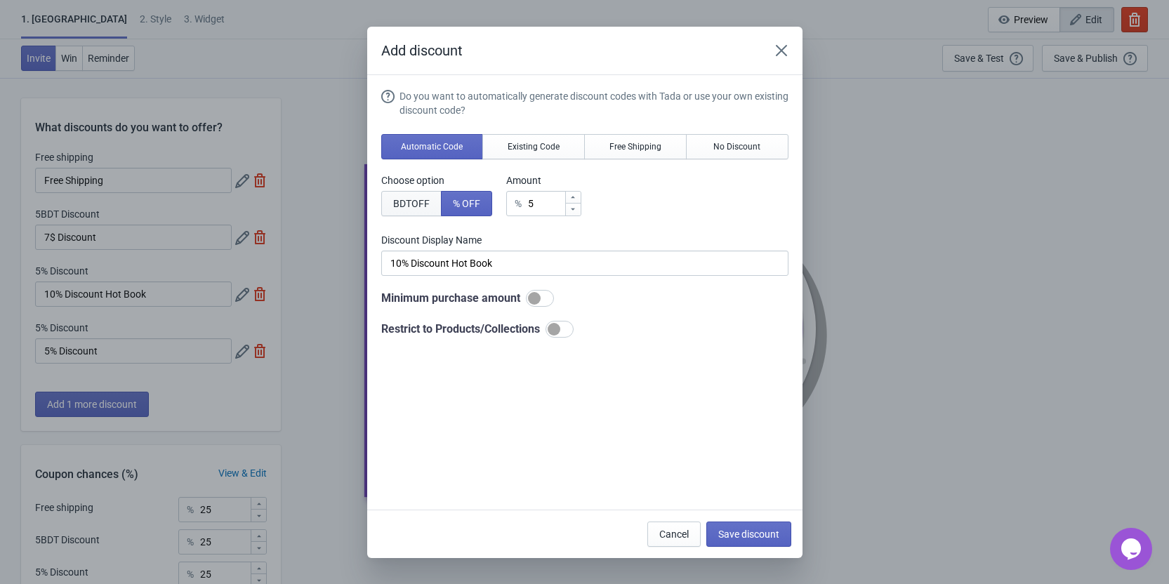
click at [408, 206] on span "BDT OFF" at bounding box center [411, 203] width 37 height 11
click at [470, 204] on span "% OFF" at bounding box center [466, 203] width 27 height 11
type input "5% Discount"
click at [574, 199] on icon at bounding box center [573, 197] width 8 height 8
type input "6"
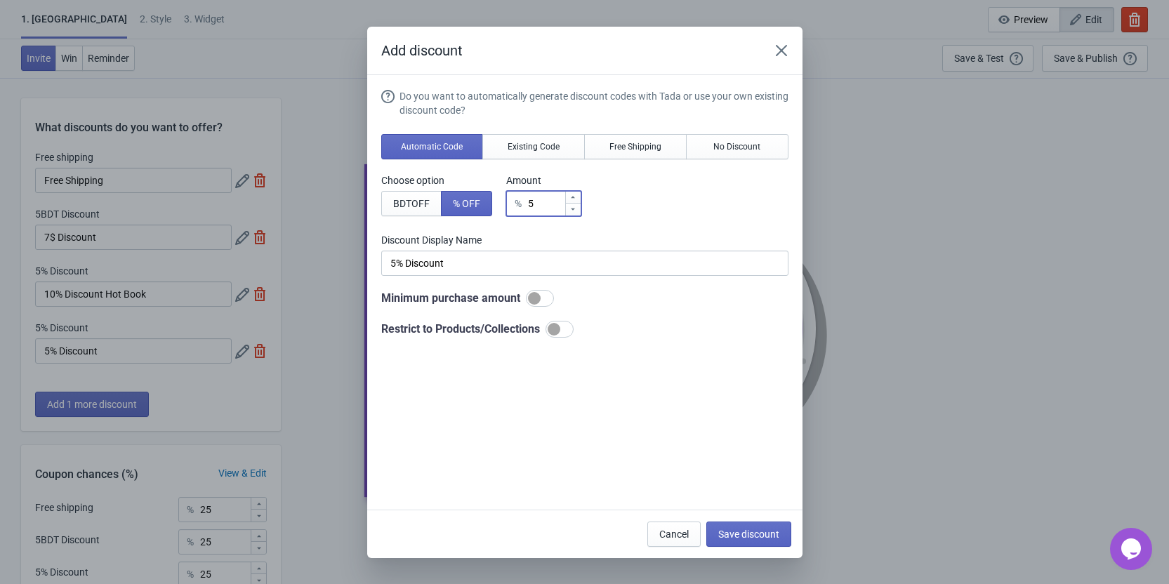
type input "6% Discount"
click at [573, 199] on icon at bounding box center [573, 197] width 8 height 8
type input "7"
type input "7% Discount"
click at [573, 199] on icon at bounding box center [573, 197] width 8 height 8
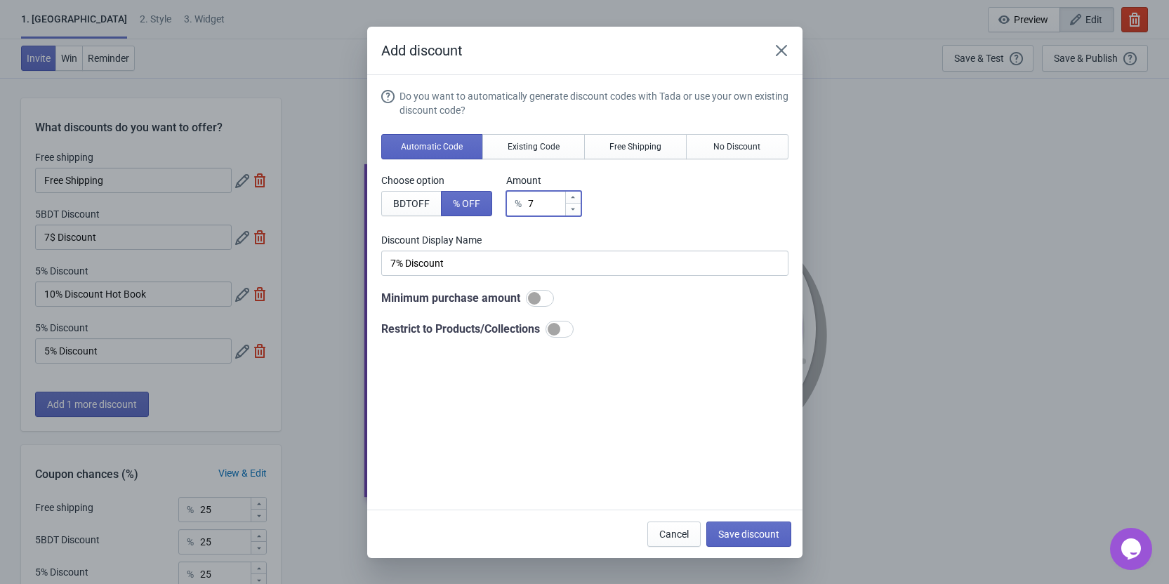
type input "8"
type input "8% Discount"
click at [543, 199] on input "8" at bounding box center [545, 203] width 37 height 25
click at [575, 201] on div at bounding box center [572, 198] width 15 height 12
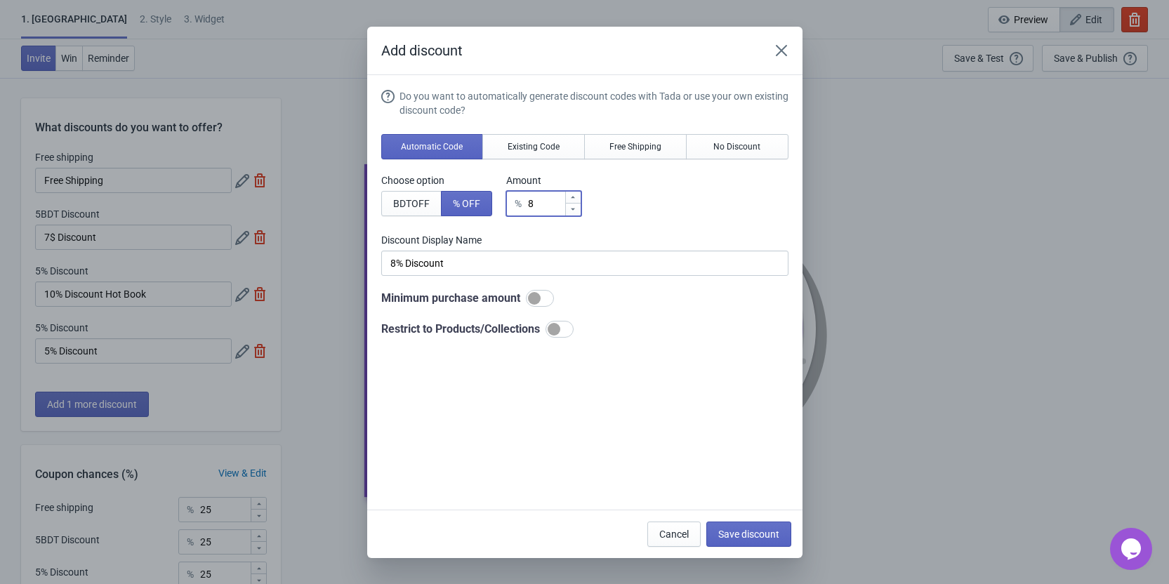
type input "9"
type input "9% Discount"
click at [575, 201] on icon at bounding box center [573, 197] width 8 height 8
type input "10"
type input "10% Discount"
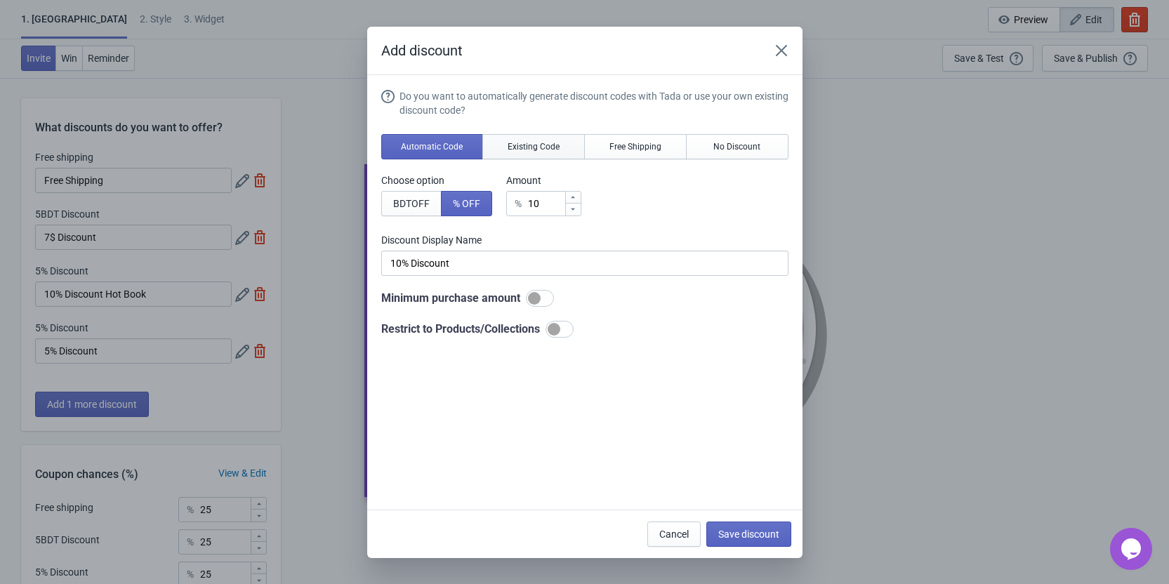
click at [549, 145] on span "Existing Code" at bounding box center [534, 146] width 52 height 11
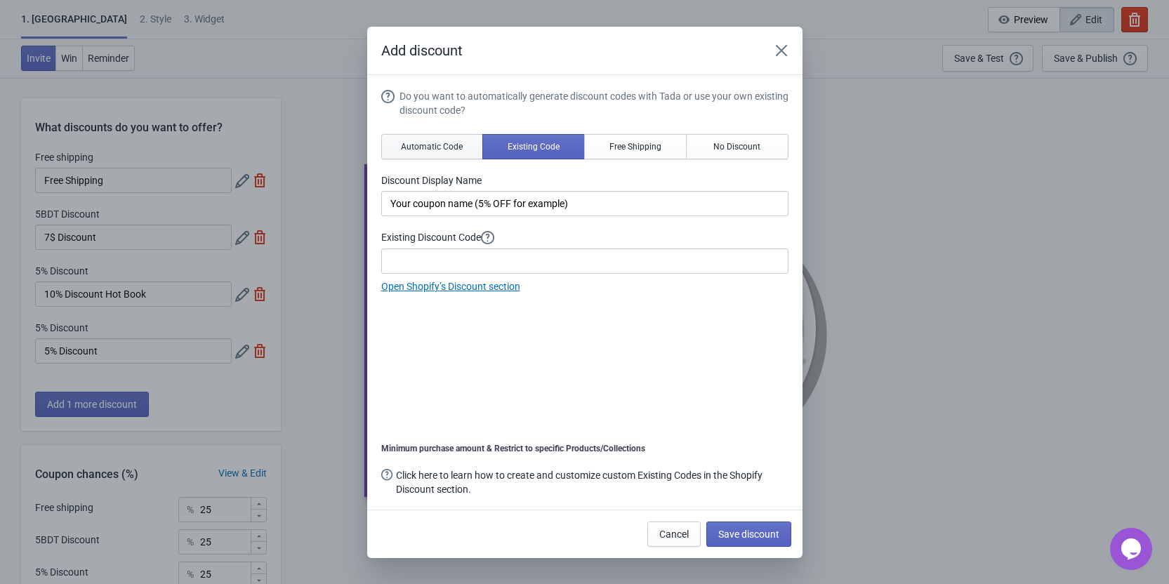
click at [449, 136] on button "Automatic Code" at bounding box center [432, 146] width 103 height 25
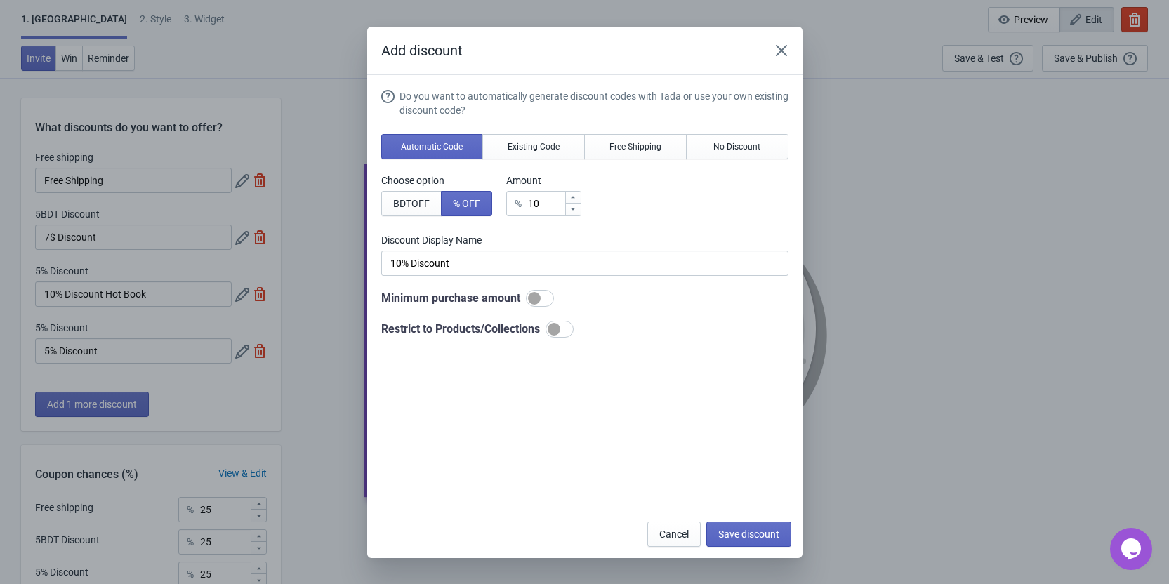
click at [547, 298] on div at bounding box center [540, 298] width 28 height 17
checkbox input "true"
click at [551, 381] on div "Do you want to automatically generate discount codes with Tada or use your own …" at bounding box center [584, 242] width 407 height 306
click at [553, 388] on div at bounding box center [554, 387] width 13 height 13
checkbox input "true"
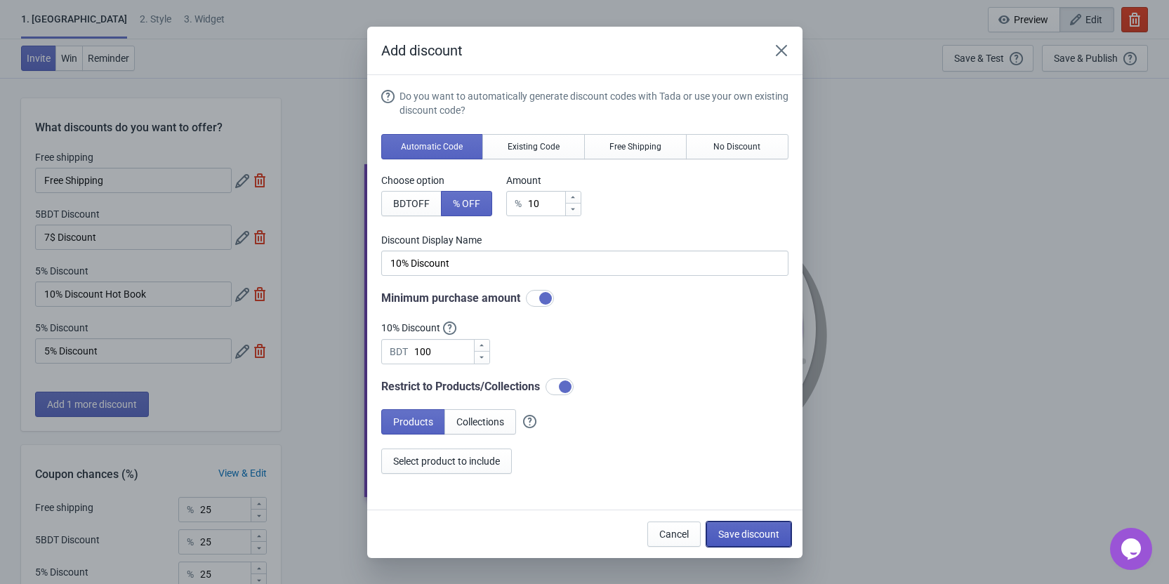
click at [721, 530] on span "Save discount" at bounding box center [748, 534] width 61 height 11
type input "10% Discount"
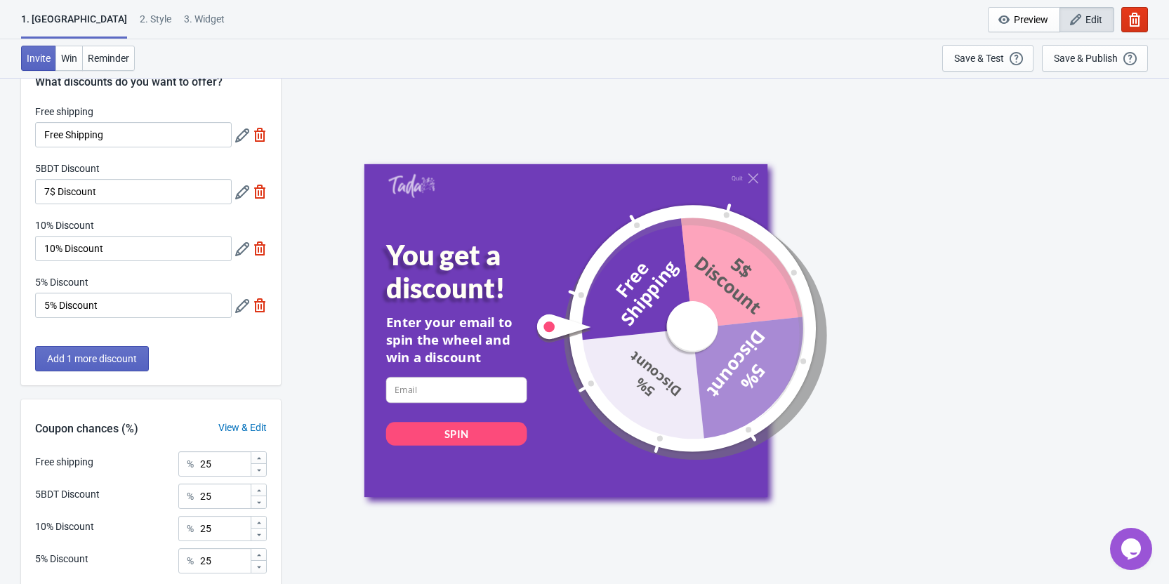
scroll to position [70, 0]
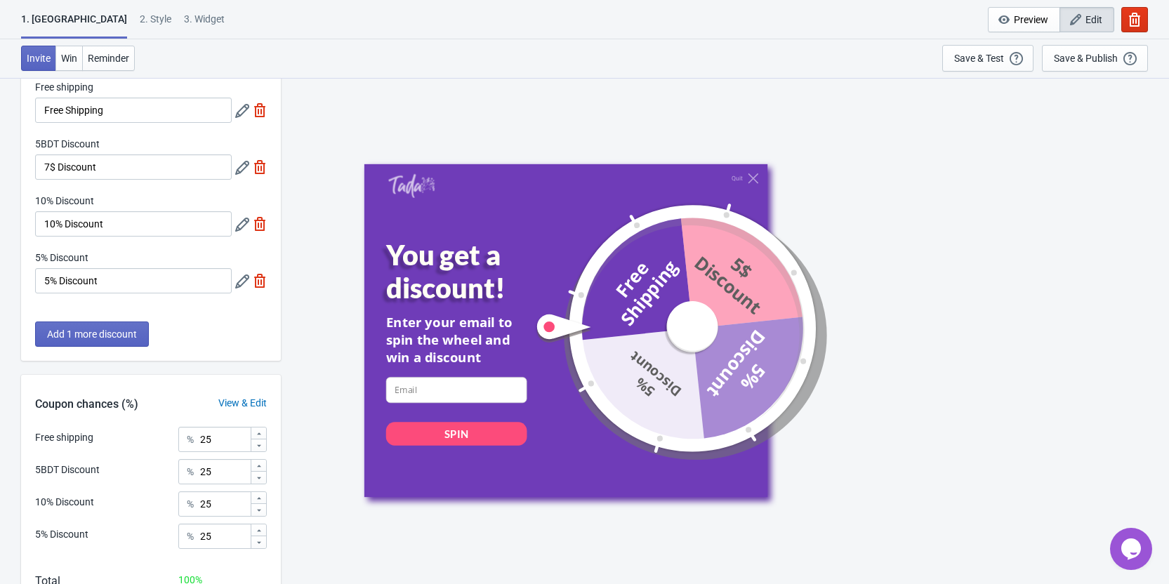
click at [249, 286] on icon at bounding box center [242, 282] width 14 height 14
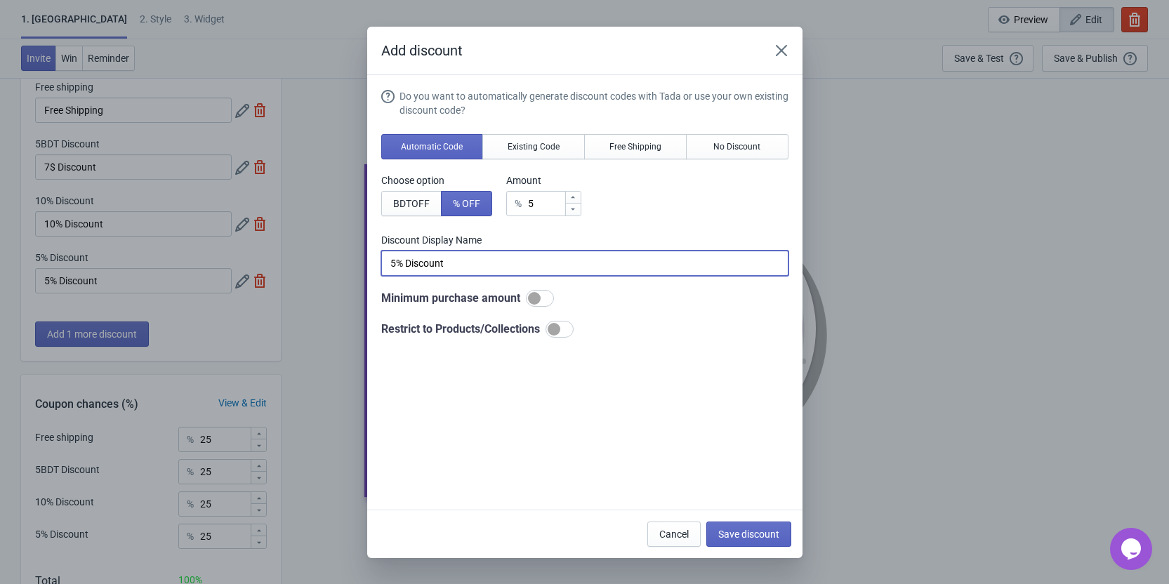
drag, startPoint x: 448, startPoint y: 260, endPoint x: 461, endPoint y: 265, distance: 13.6
click at [461, 265] on input "5% Discount" at bounding box center [584, 263] width 407 height 25
click at [467, 263] on input "5% Discount" at bounding box center [584, 263] width 407 height 25
drag, startPoint x: 501, startPoint y: 262, endPoint x: 444, endPoint y: 273, distance: 58.0
click at [444, 273] on input "5% Discount Sexce ook" at bounding box center [584, 263] width 407 height 25
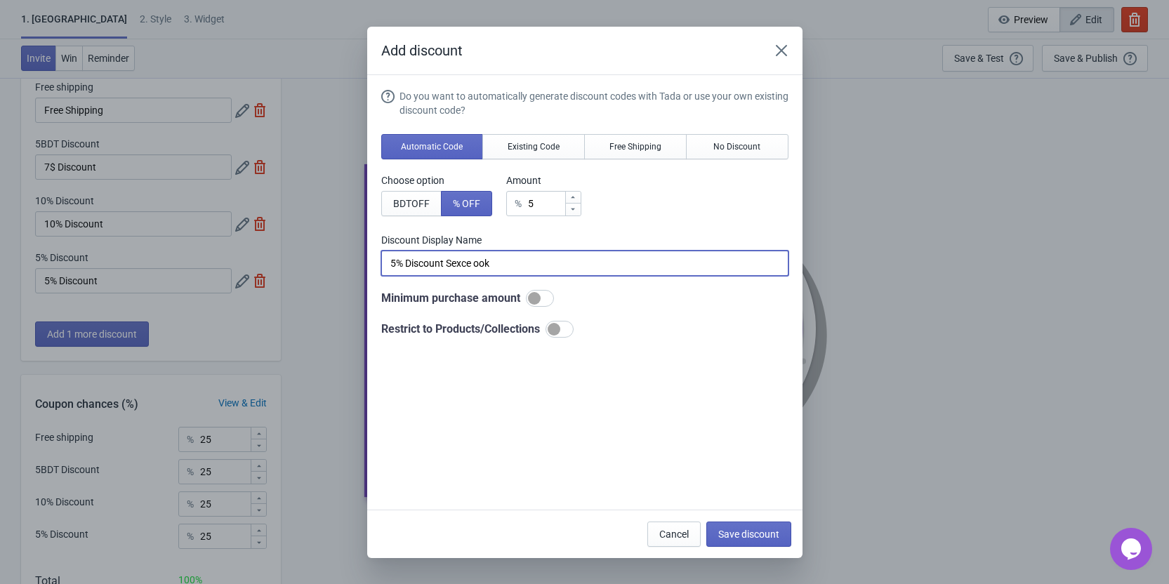
type input "5% Discount"
drag, startPoint x: 470, startPoint y: 264, endPoint x: 382, endPoint y: 268, distance: 88.6
click at [382, 268] on input at bounding box center [584, 263] width 407 height 25
click at [432, 265] on input at bounding box center [584, 263] width 407 height 25
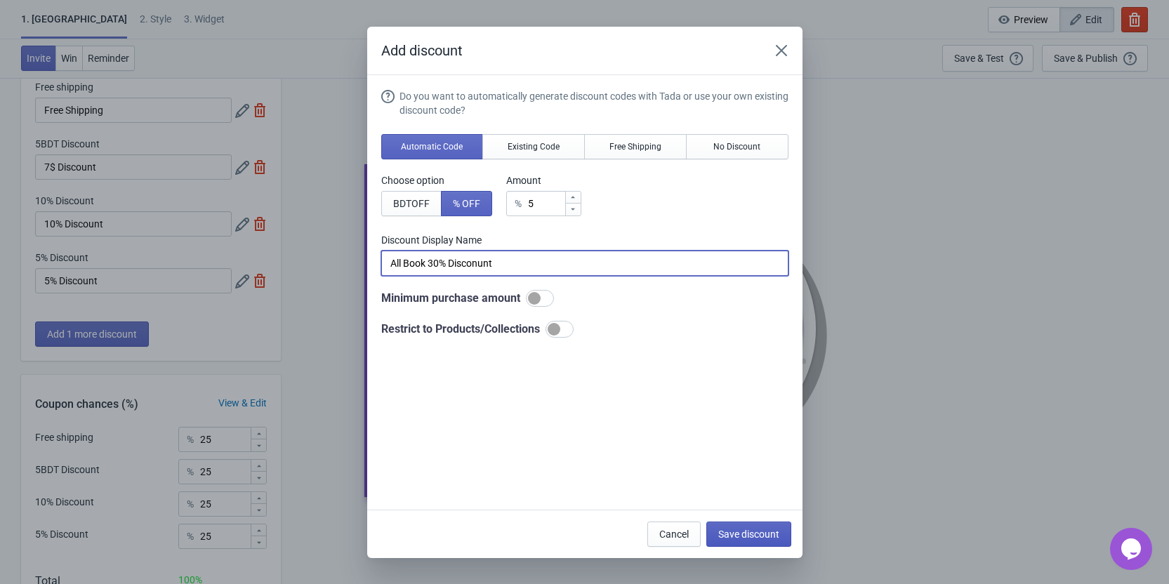
type input "All Book 30% Disconunt"
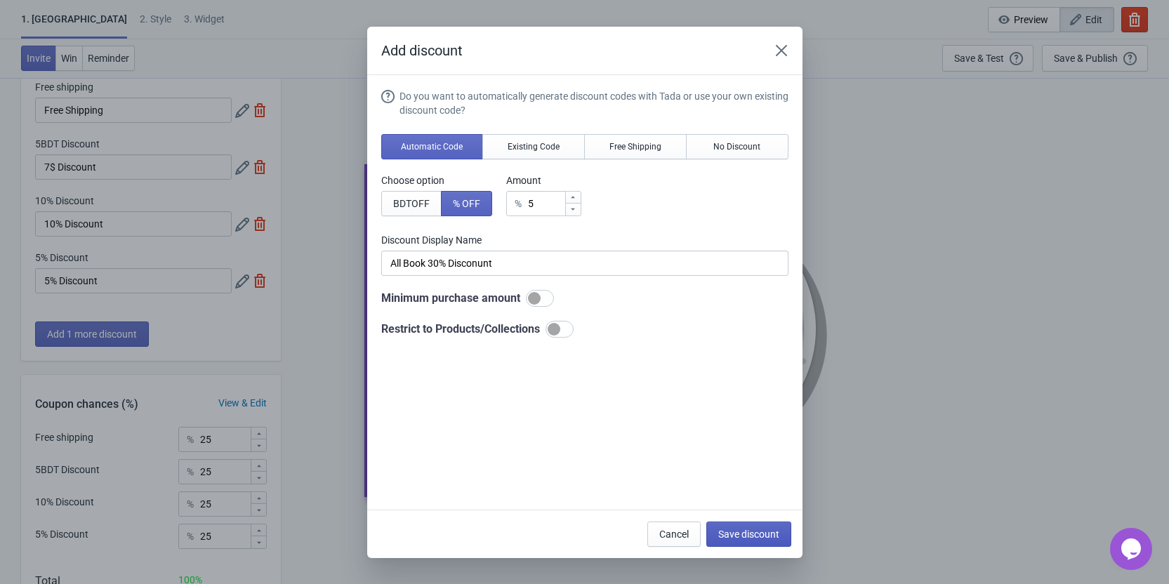
click at [752, 523] on button "Save discount" at bounding box center [748, 534] width 85 height 25
type input "All Book 30% Disconunt"
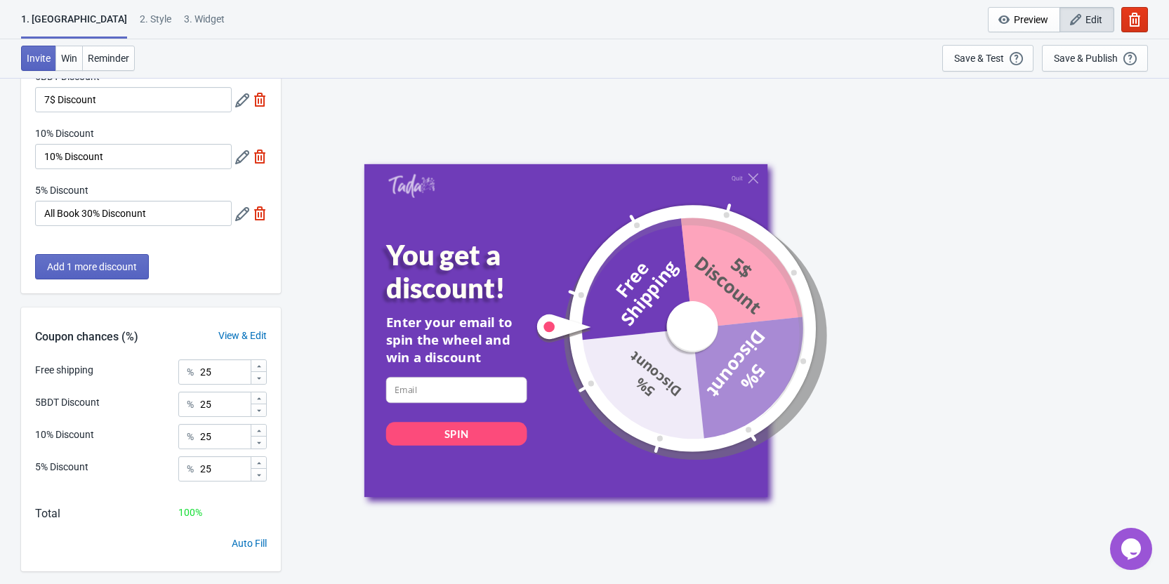
scroll to position [140, 0]
